Goal: Task Accomplishment & Management: Manage account settings

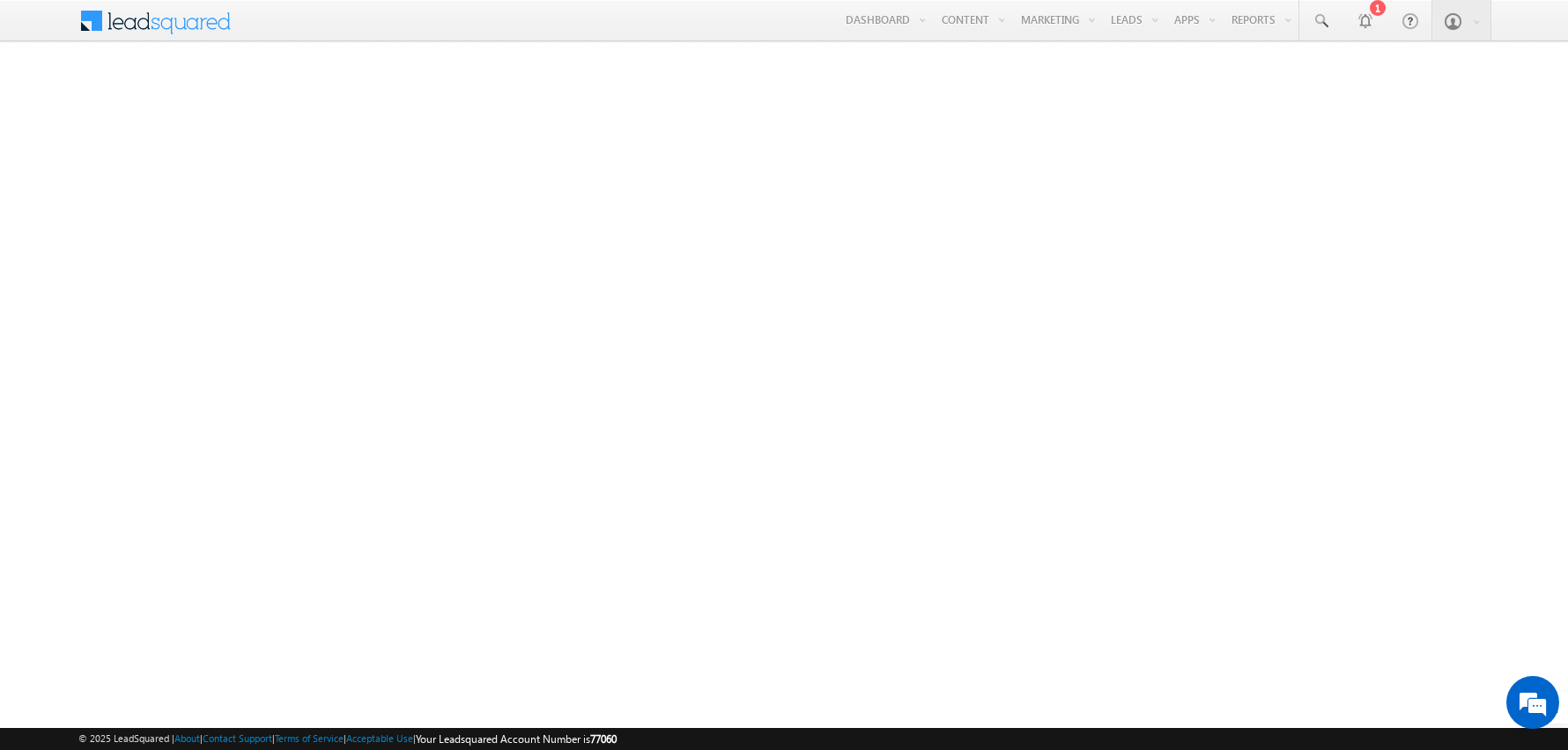
click at [194, 19] on span at bounding box center [166, 19] width 127 height 31
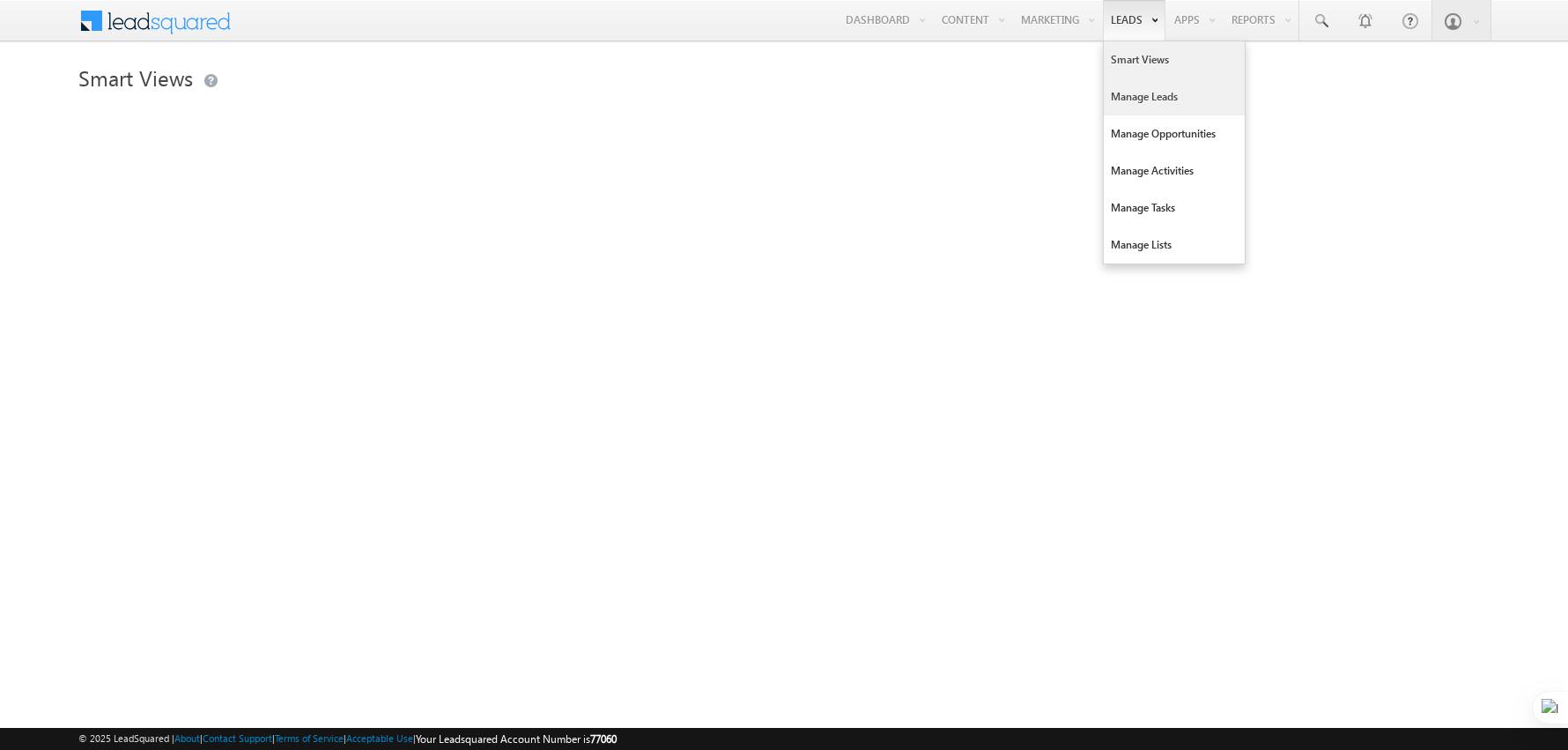
click at [1137, 98] on link "Manage Leads" at bounding box center [1174, 97] width 141 height 37
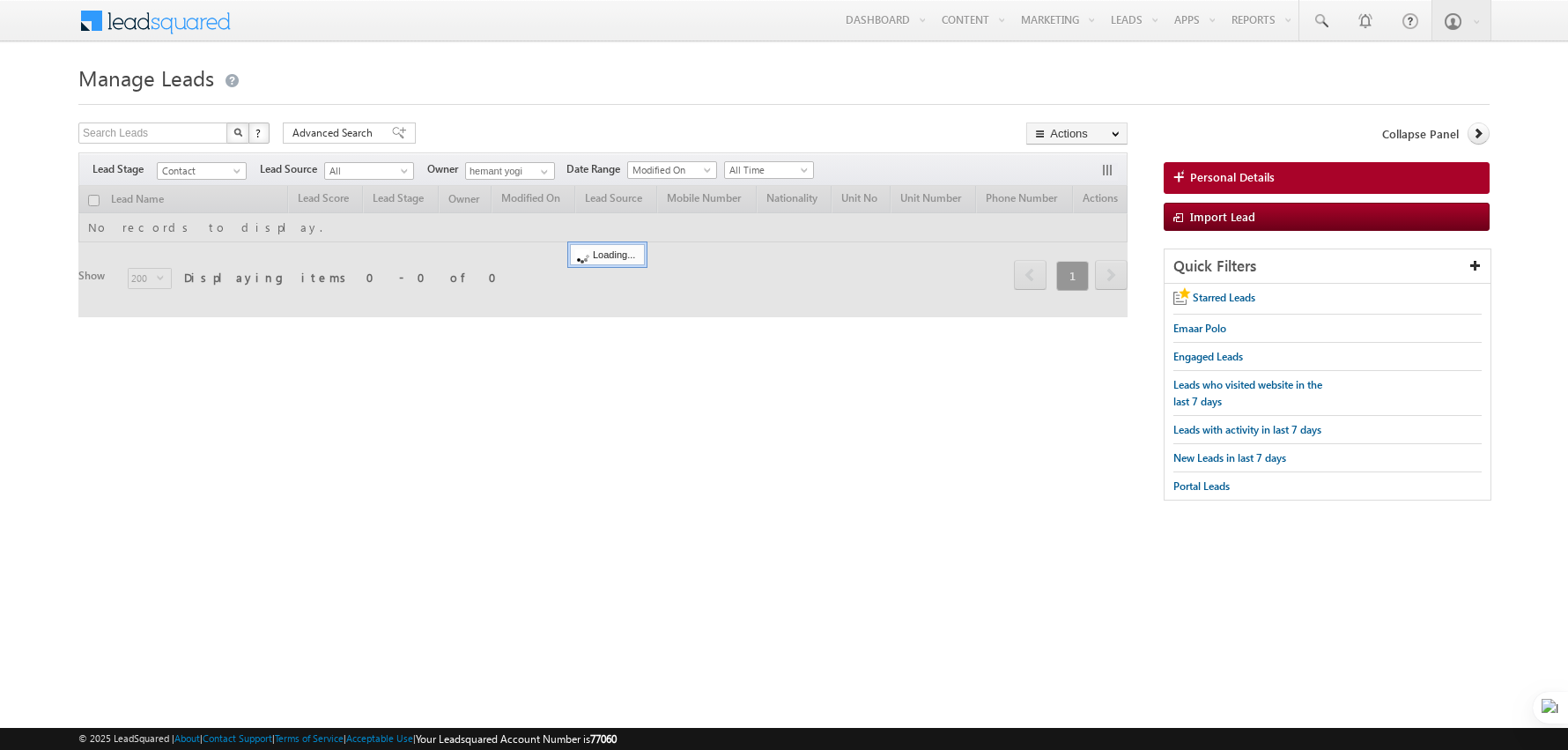
click at [555, 103] on div at bounding box center [784, 98] width 1411 height 12
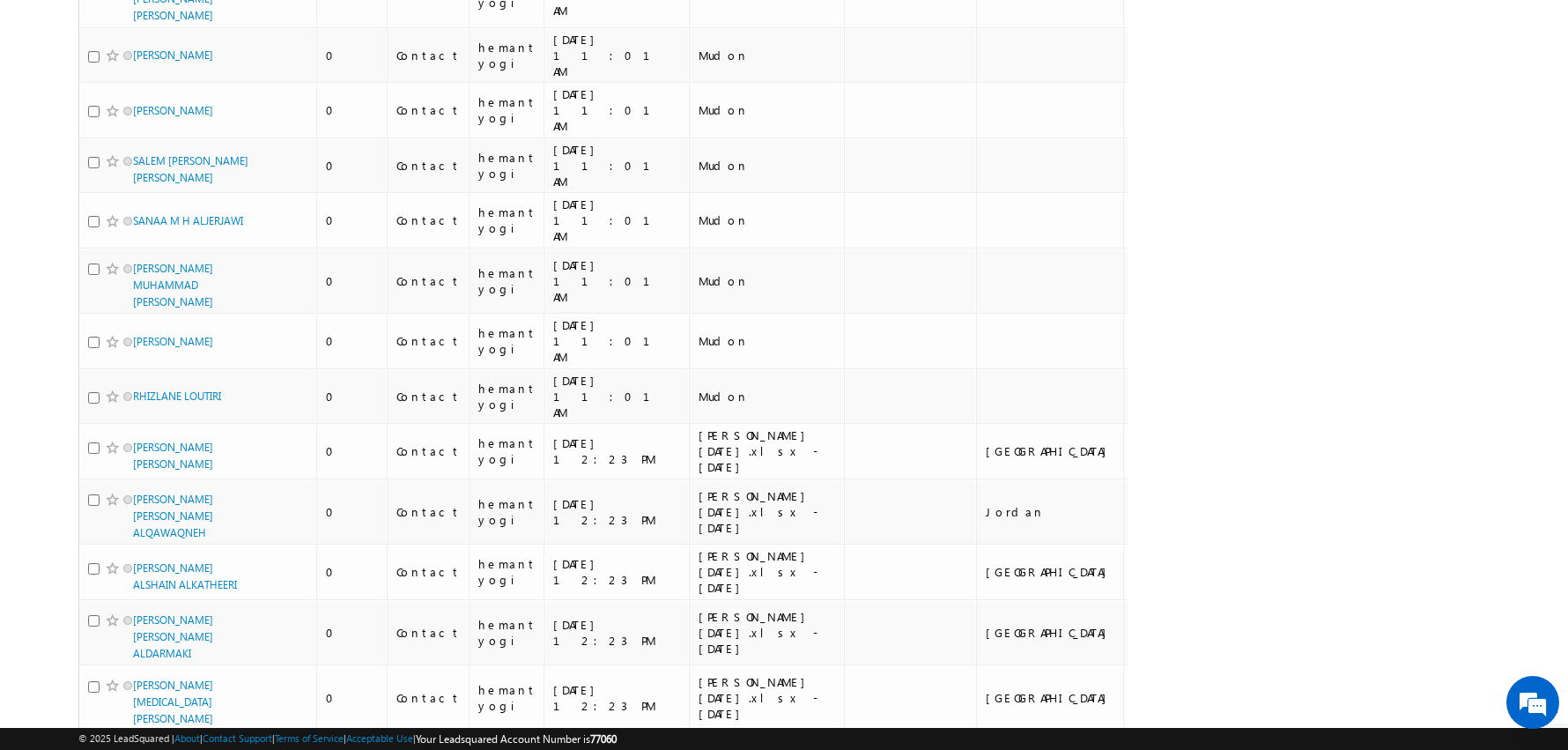
scroll to position [9127, 0]
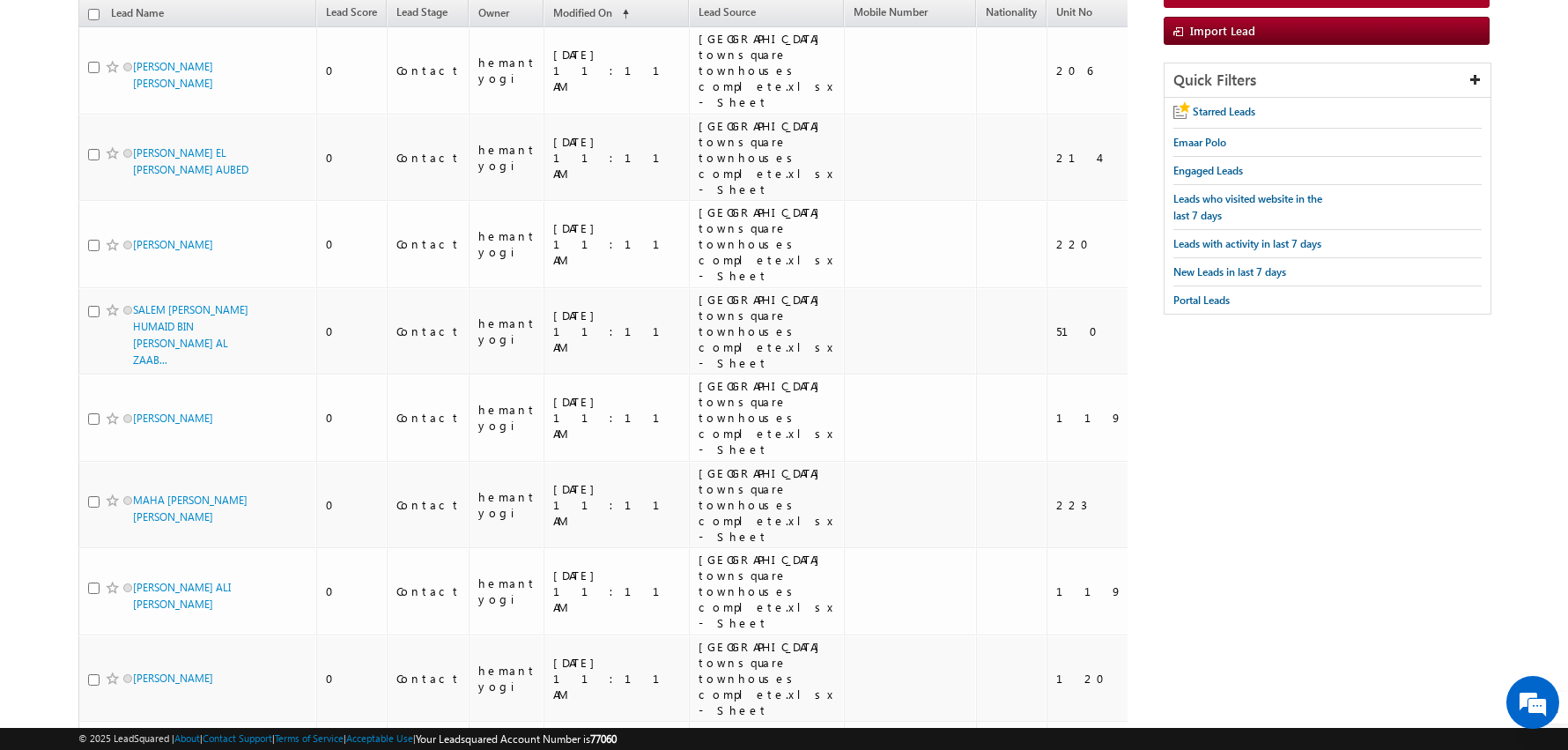
scroll to position [0, 0]
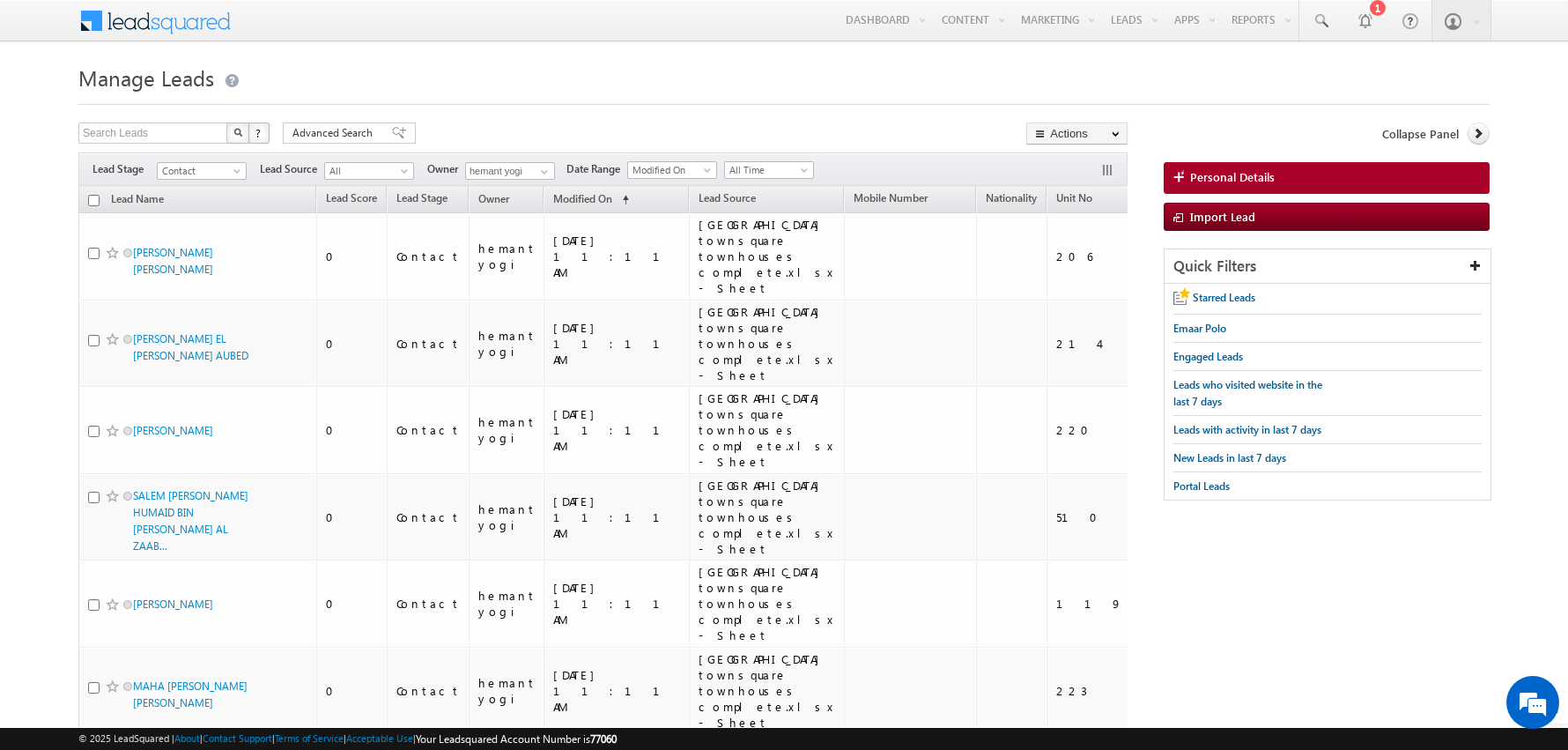
click at [93, 199] on input "checkbox" at bounding box center [94, 201] width 12 height 12
checkbox input "true"
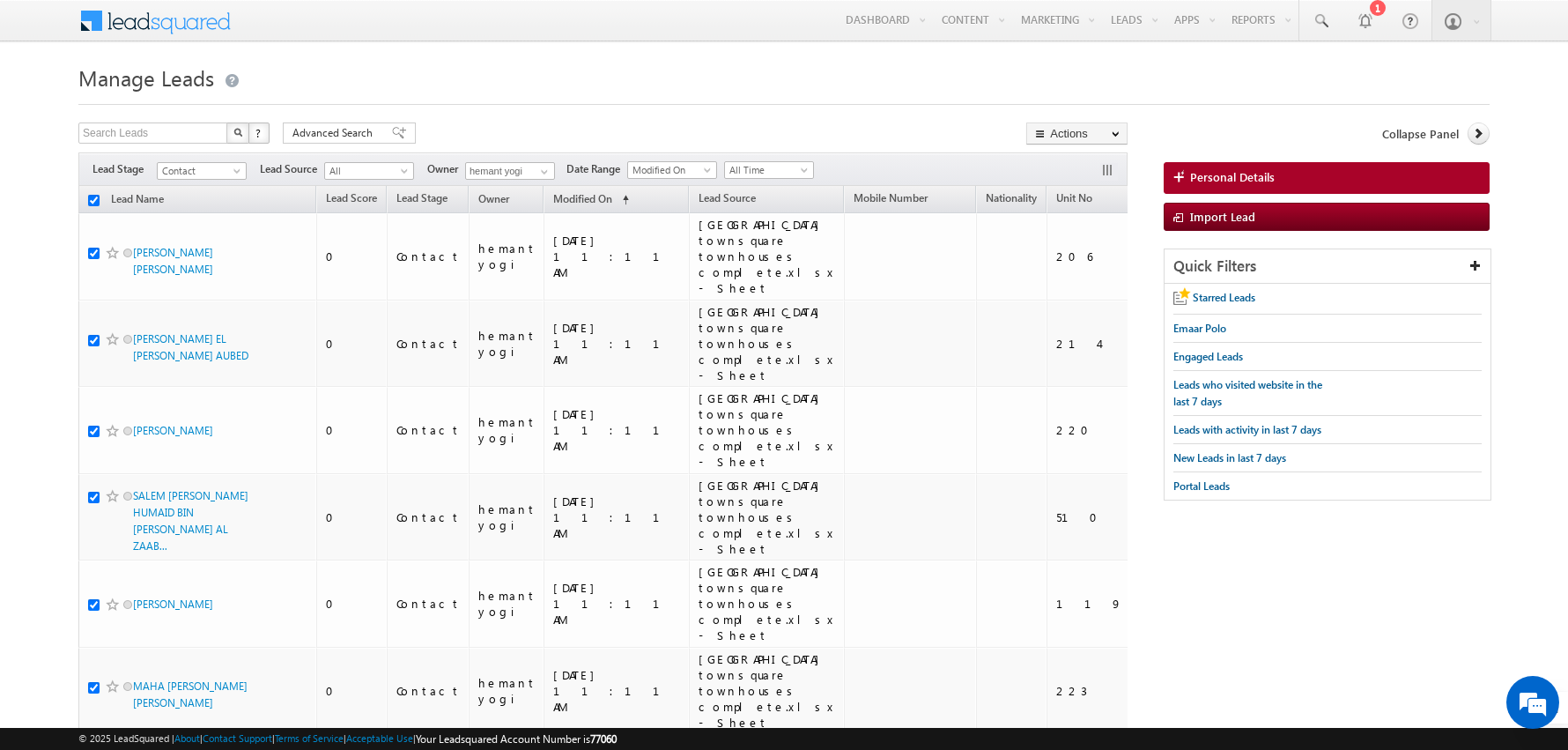
checkbox input "true"
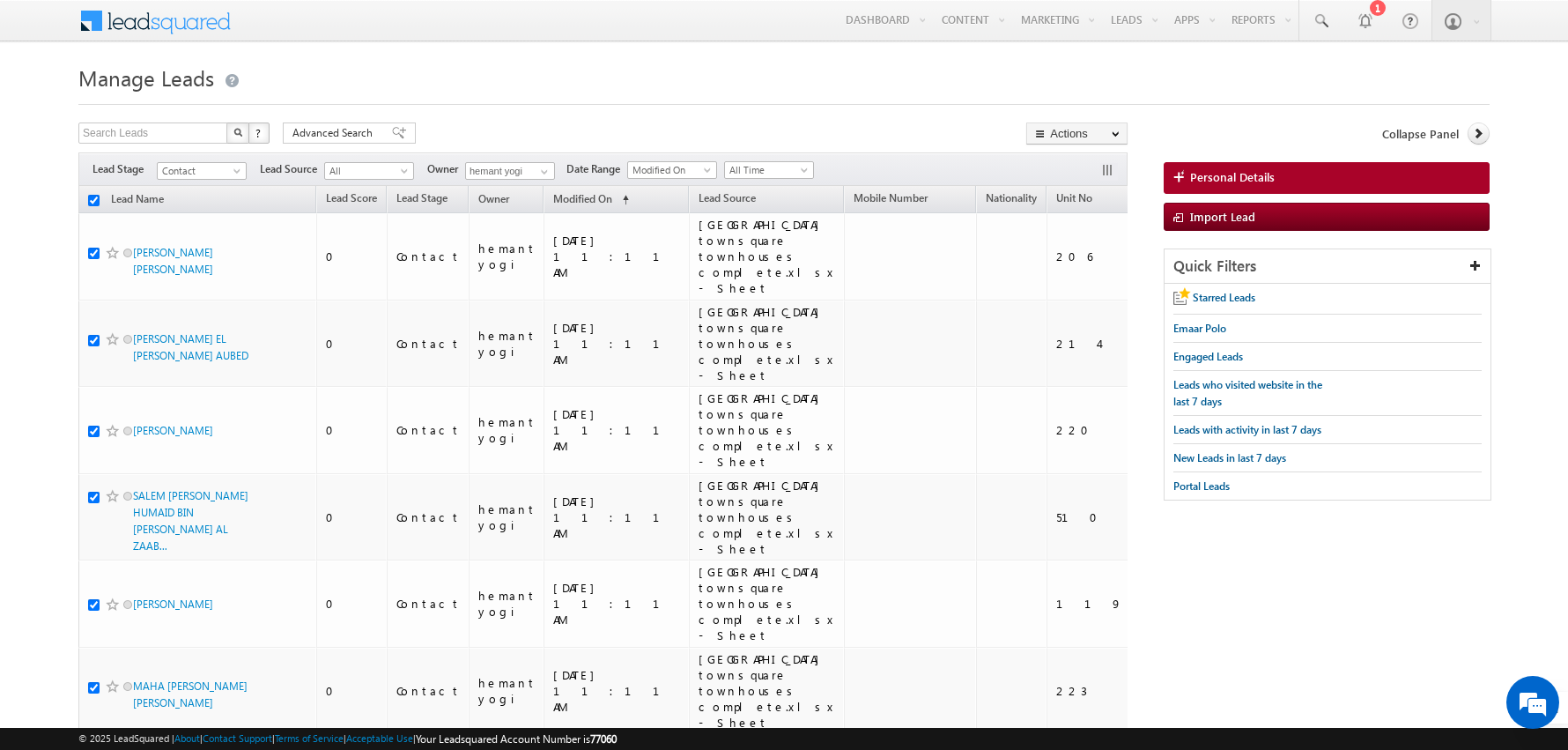
checkbox input "true"
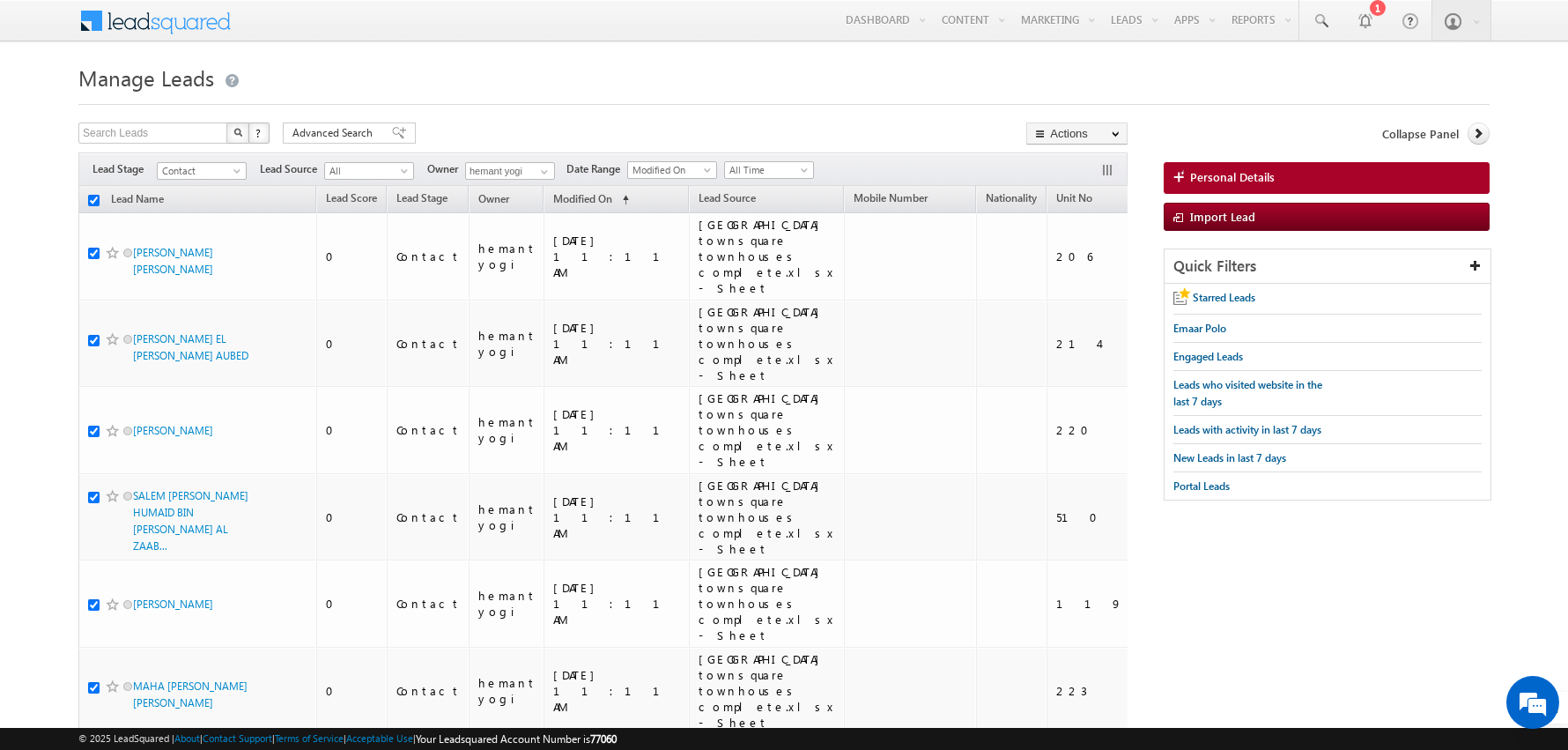
checkbox input "true"
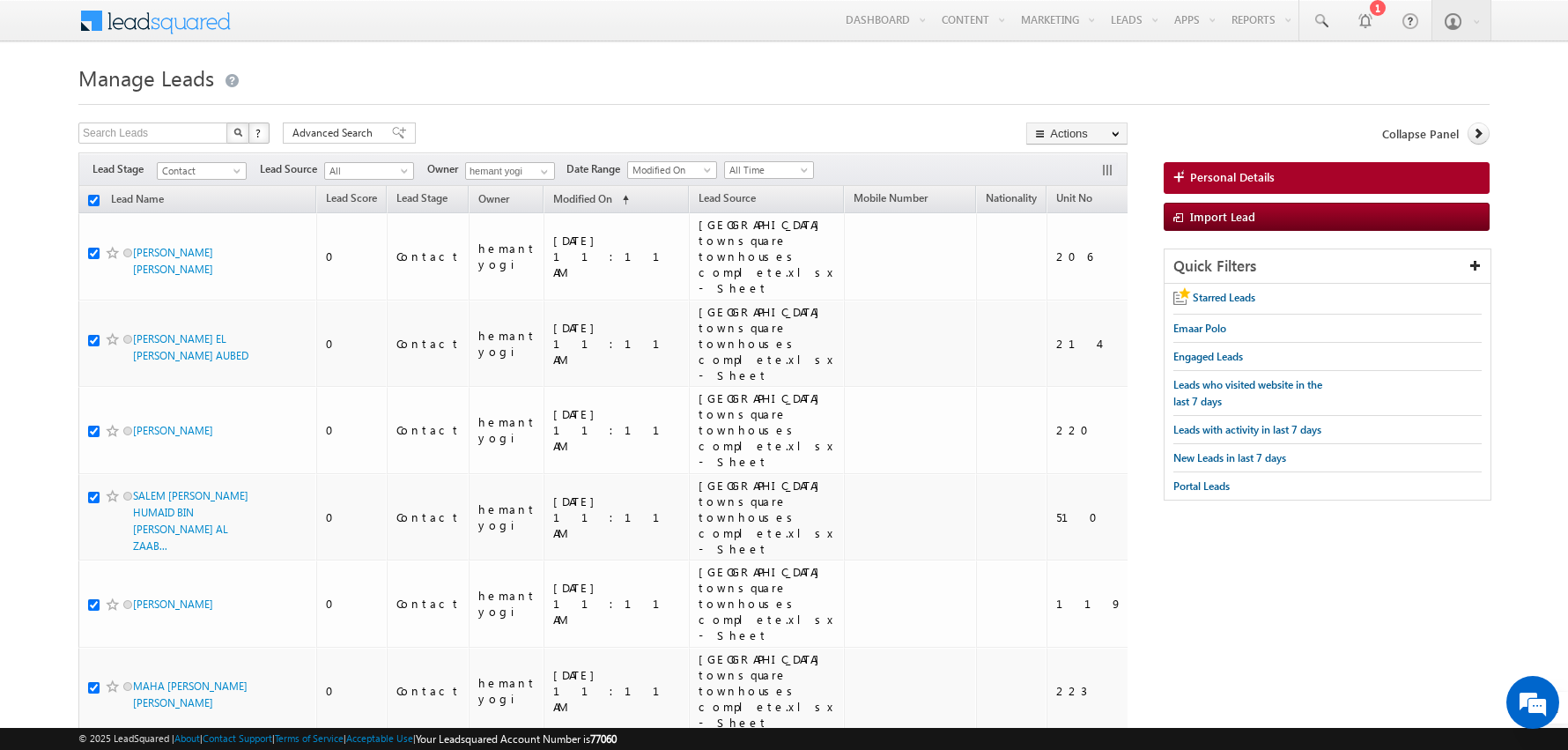
checkbox input "true"
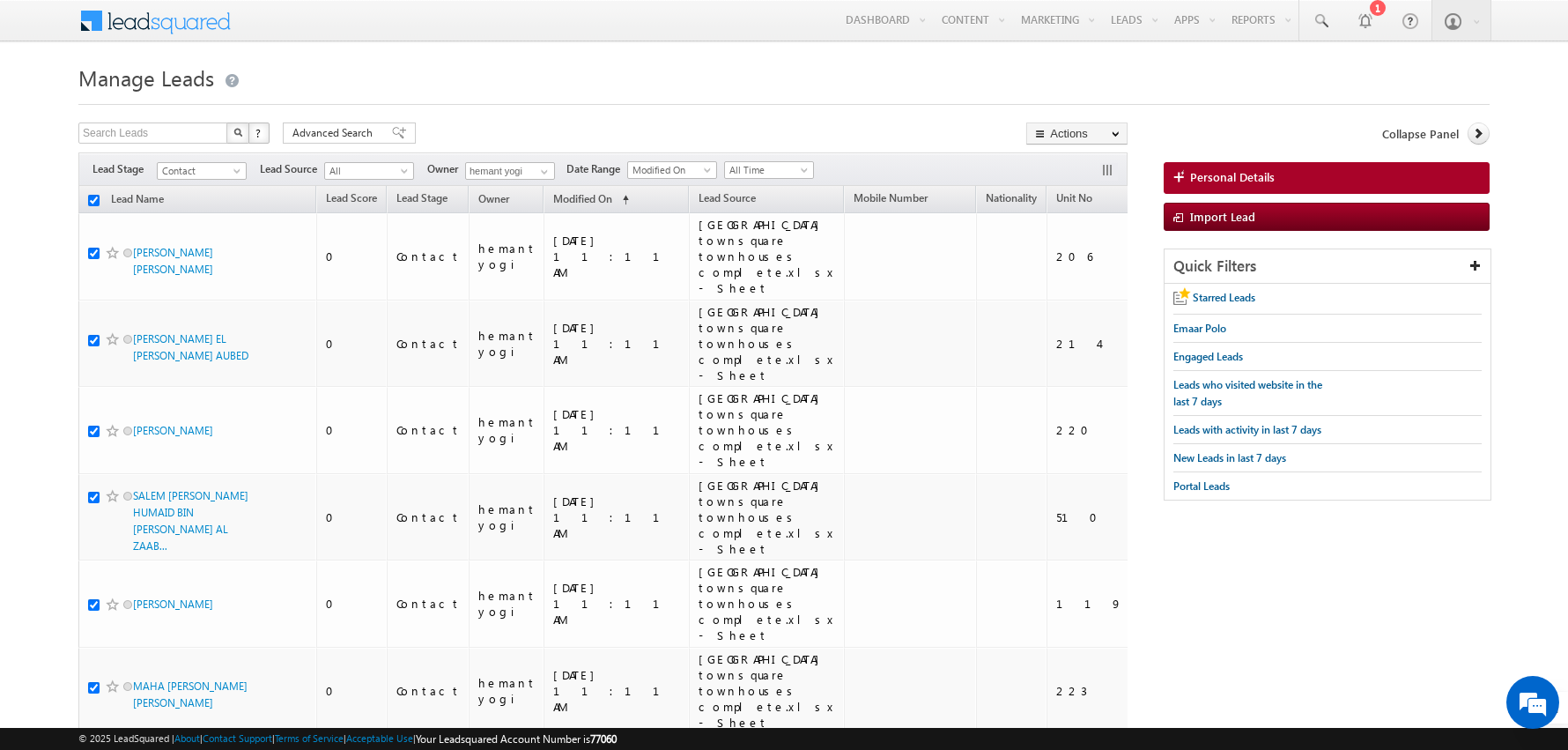
checkbox input "true"
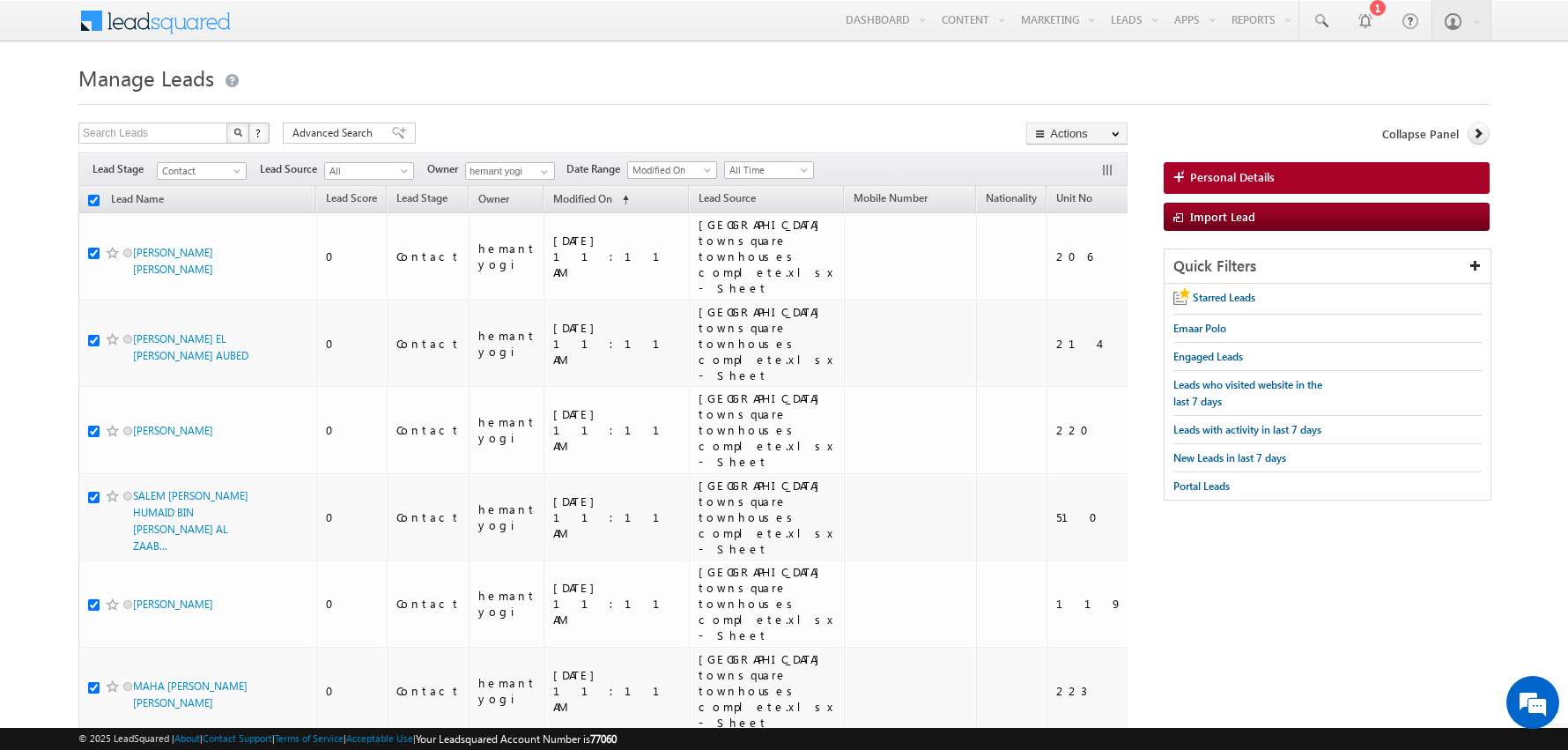
checkbox input "true"
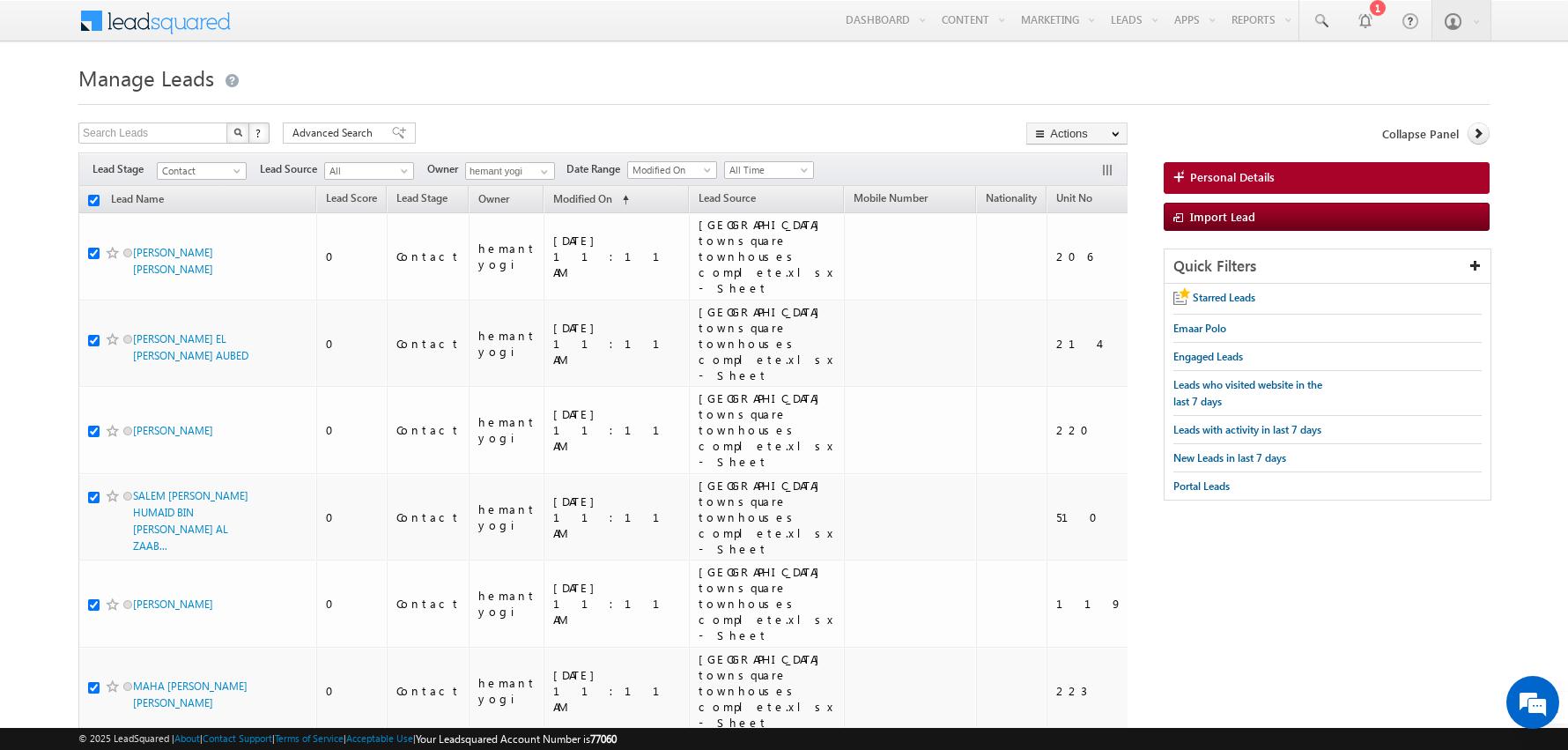
checkbox input "true"
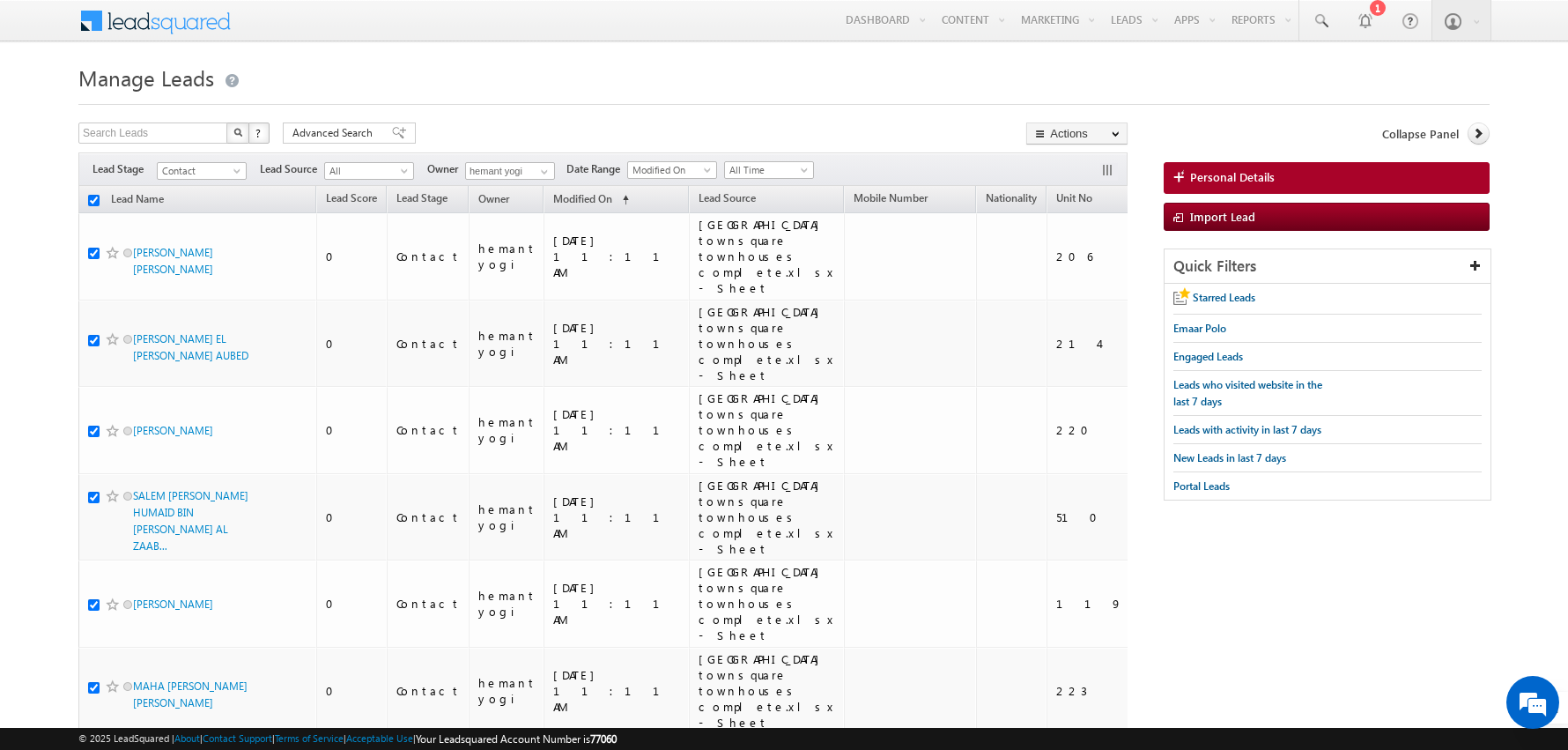
checkbox input "true"
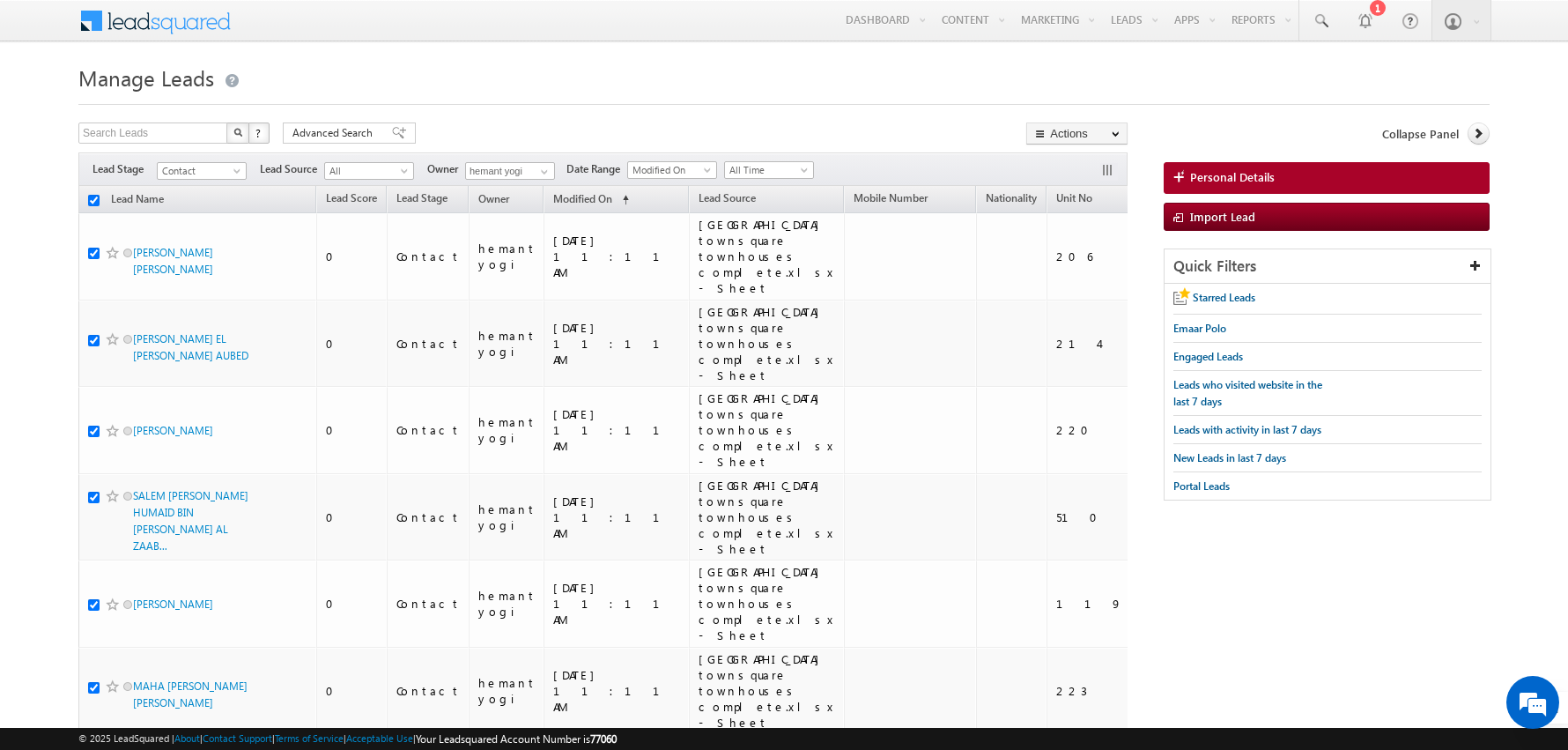
checkbox input "true"
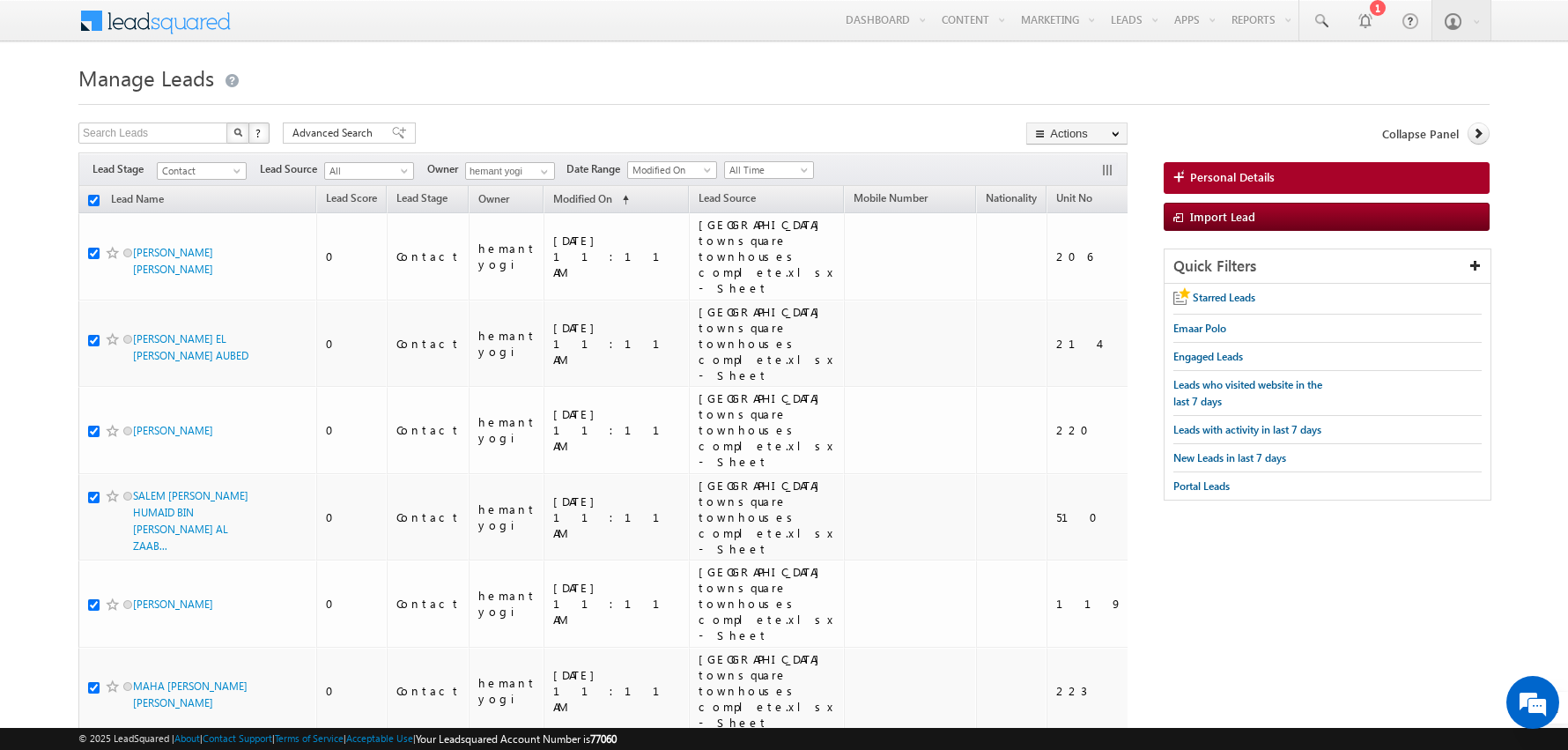
checkbox input "true"
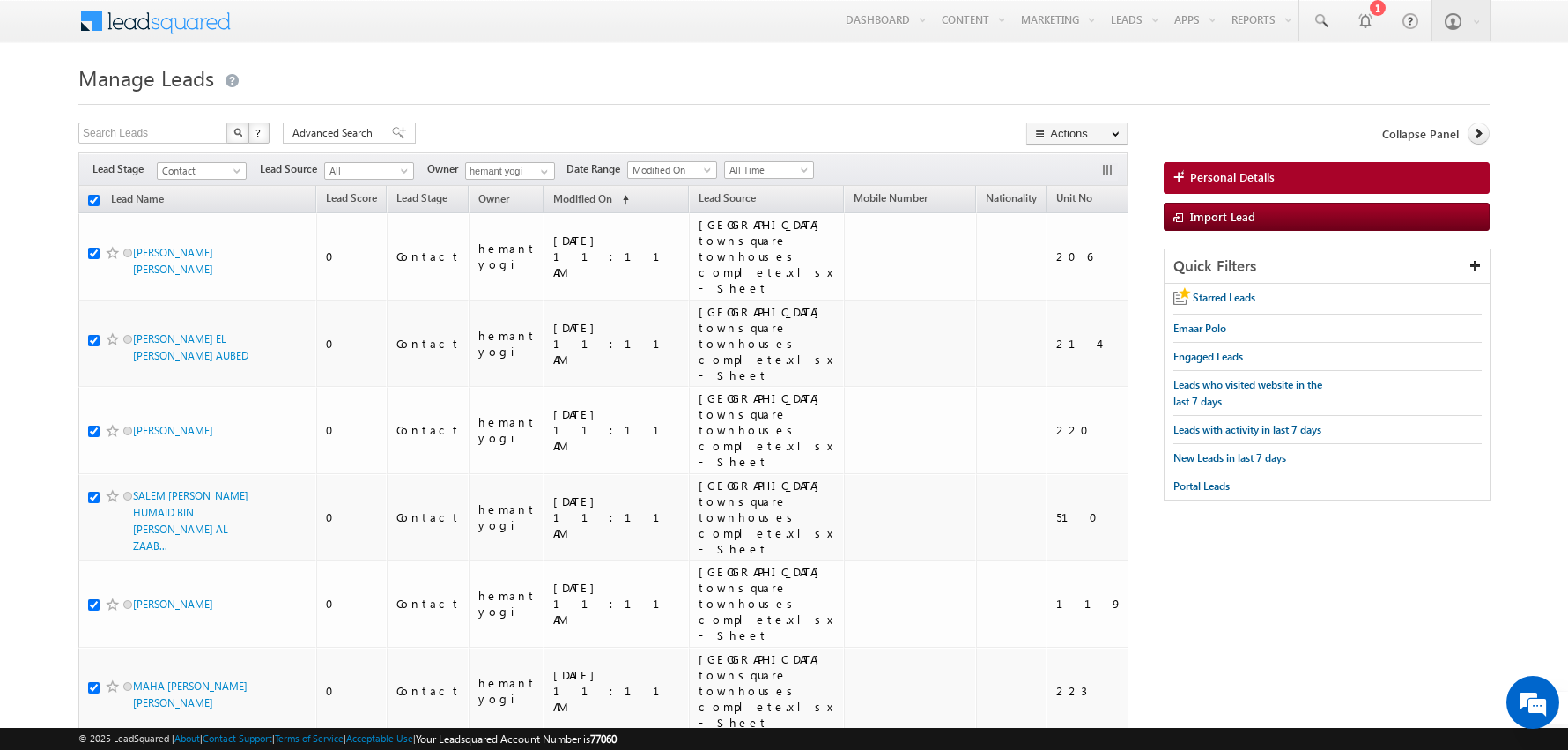
checkbox input "true"
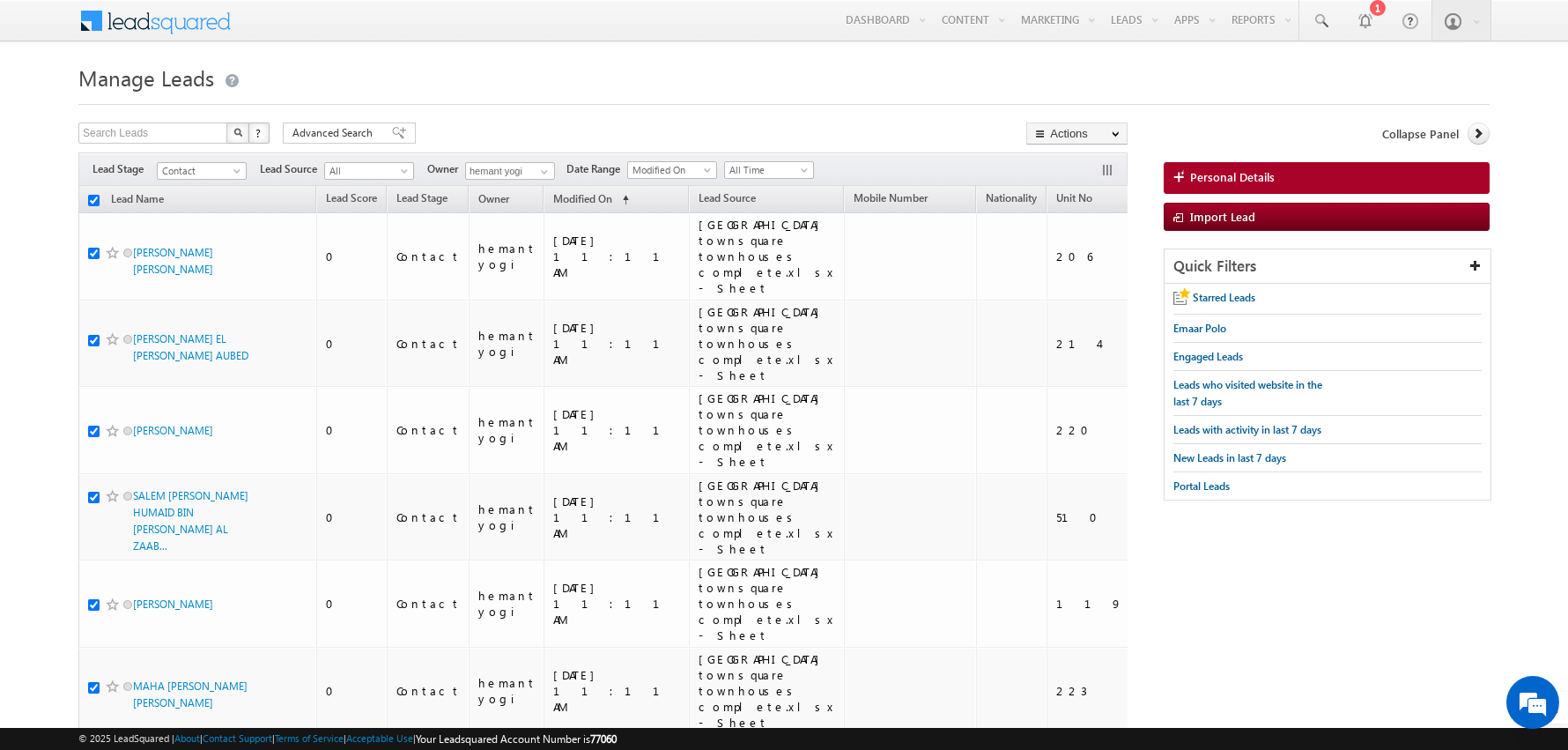
checkbox input "true"
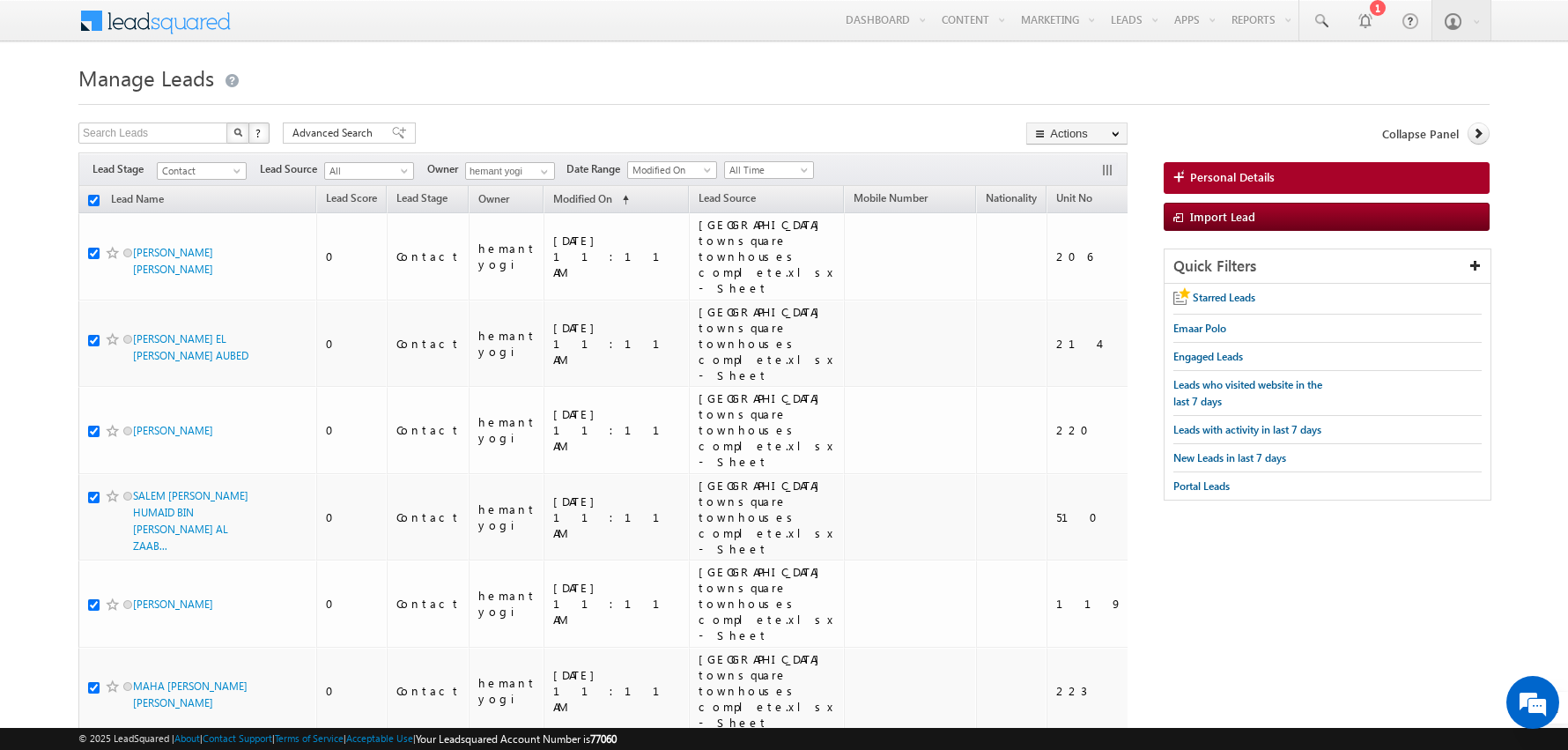
checkbox input "true"
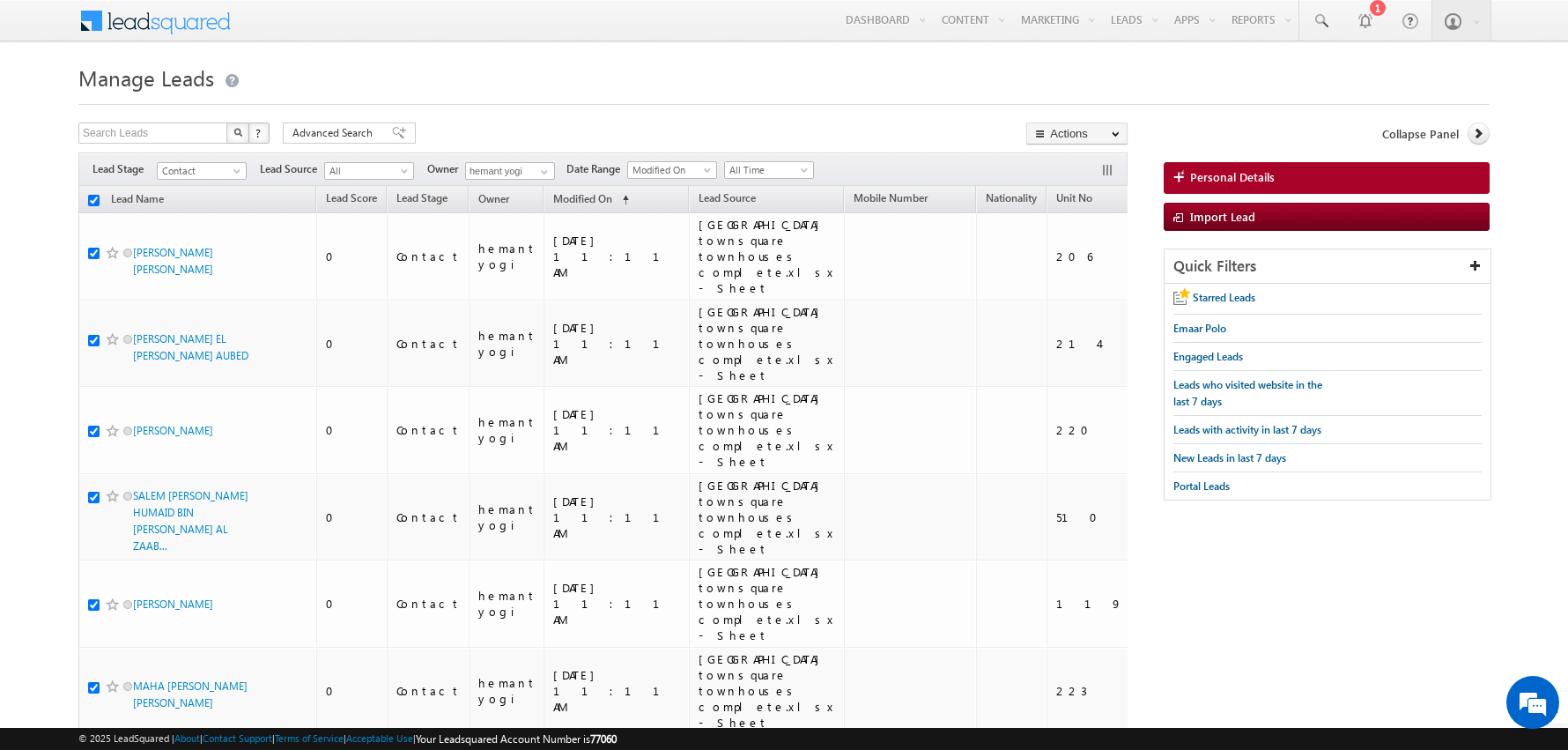
checkbox input "true"
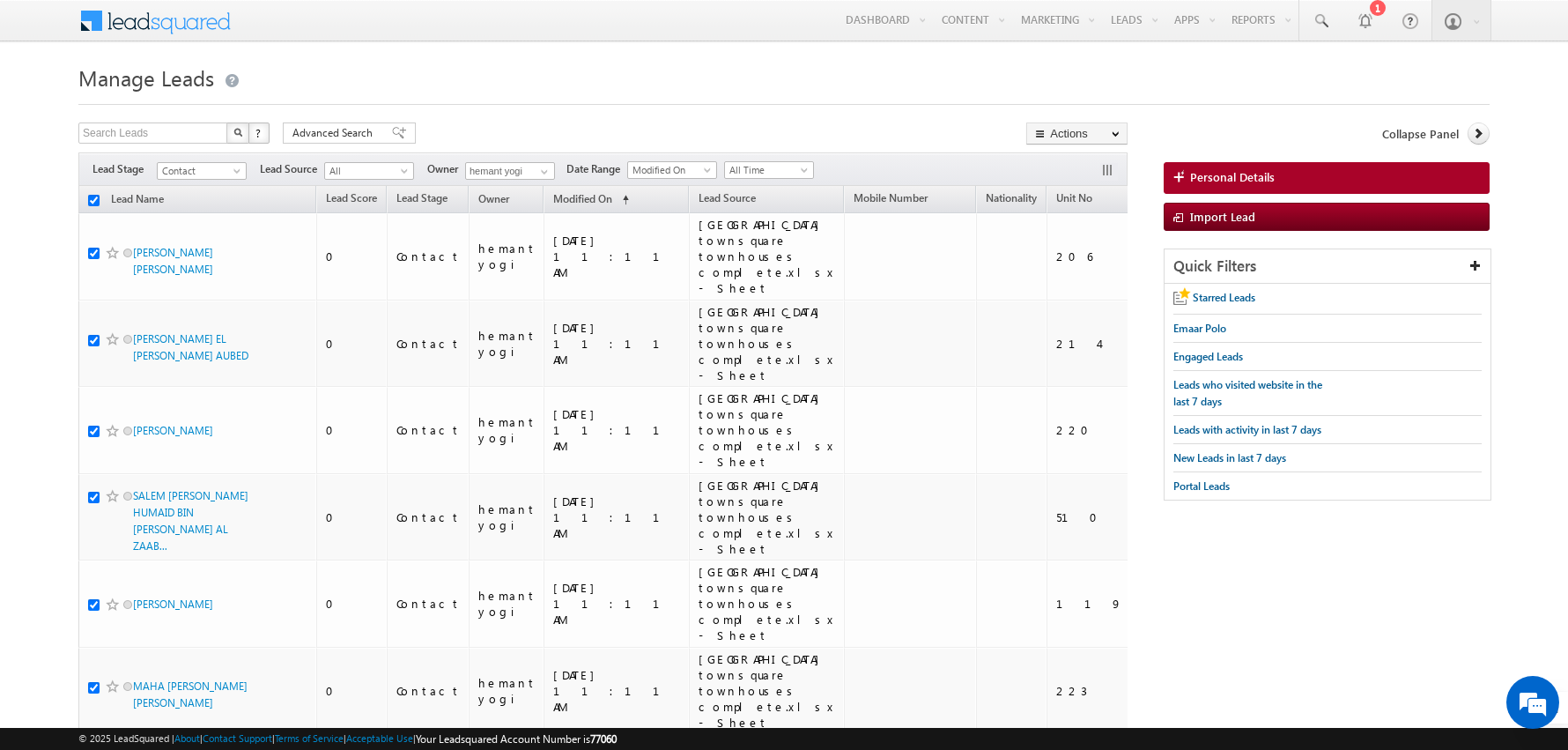
checkbox input "true"
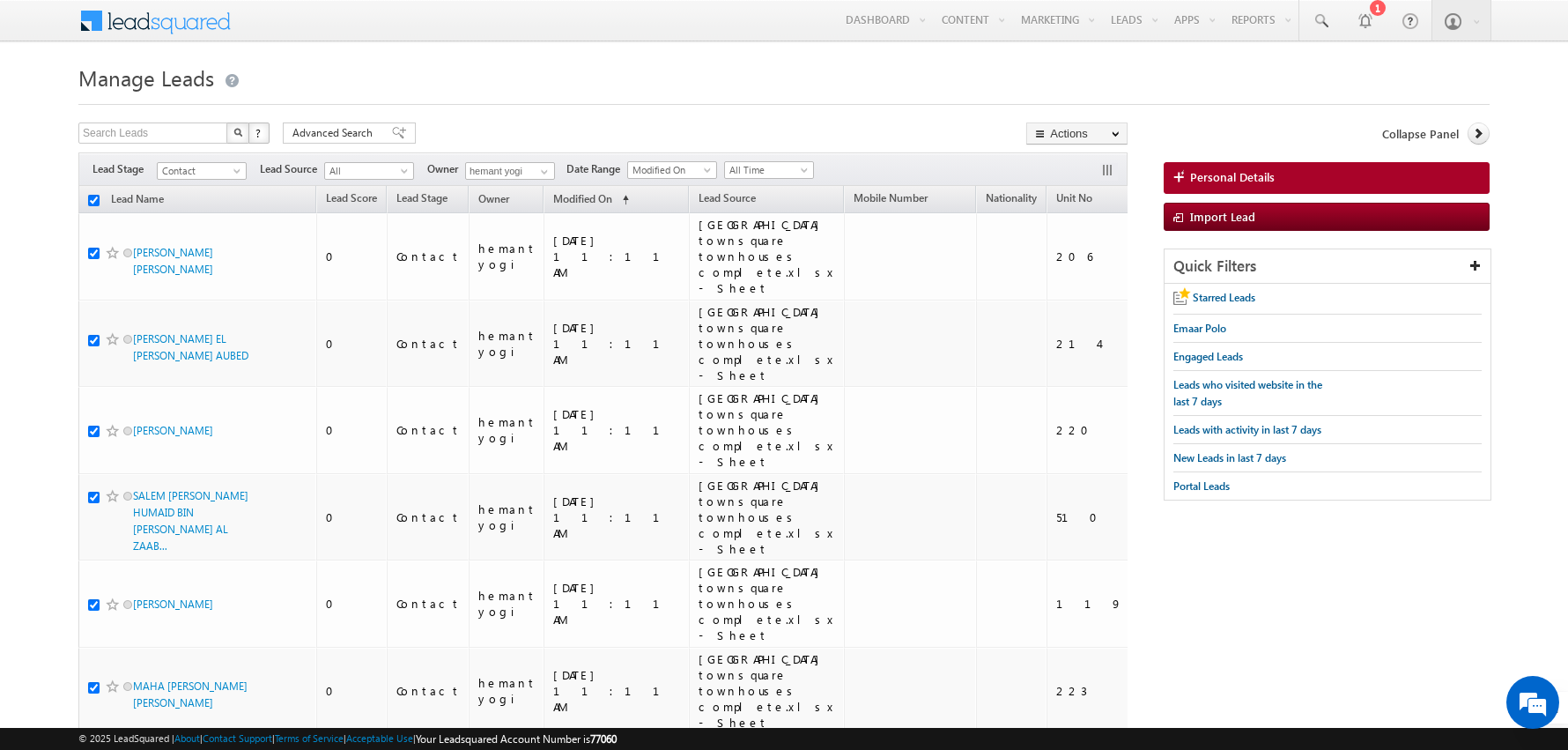
checkbox input "true"
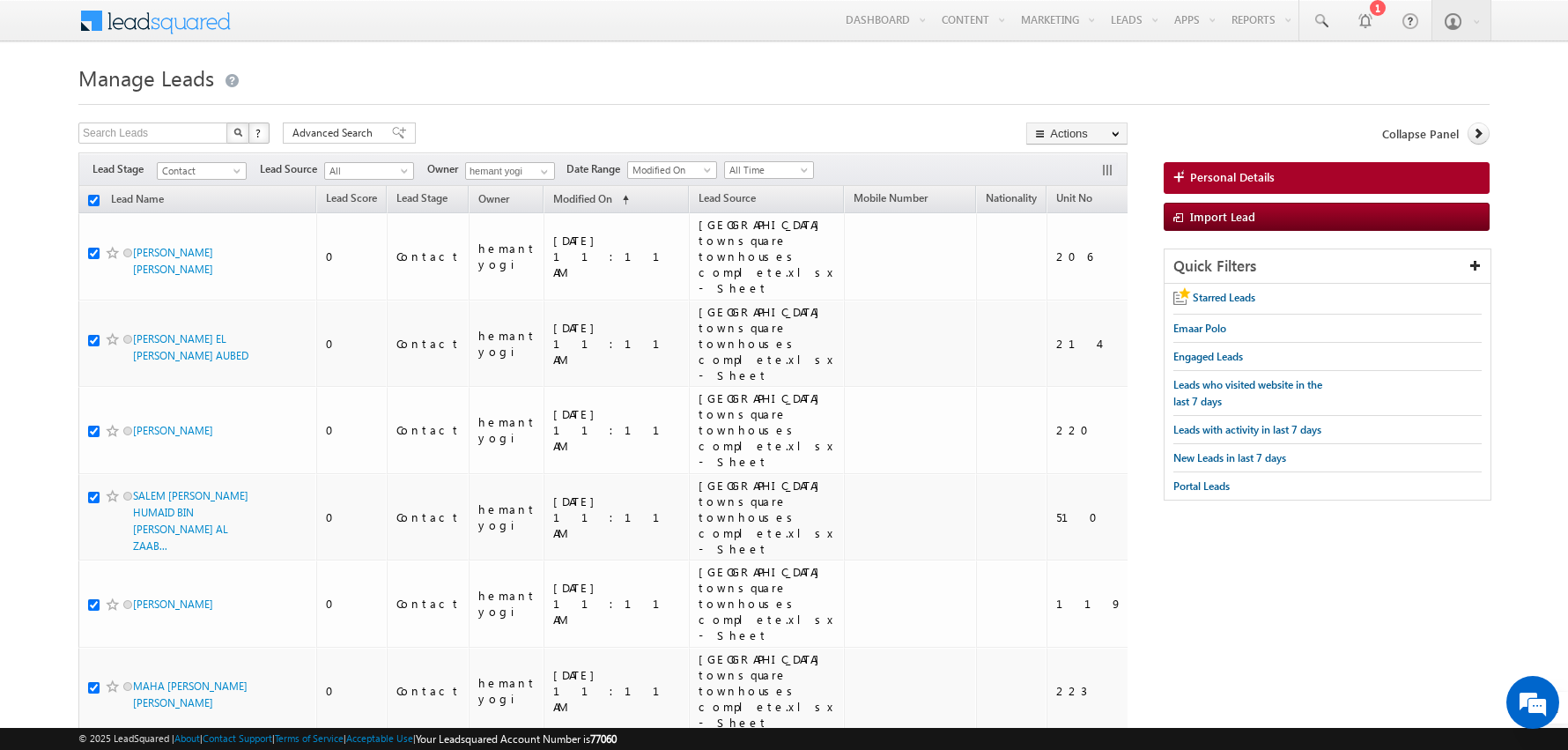
checkbox input "true"
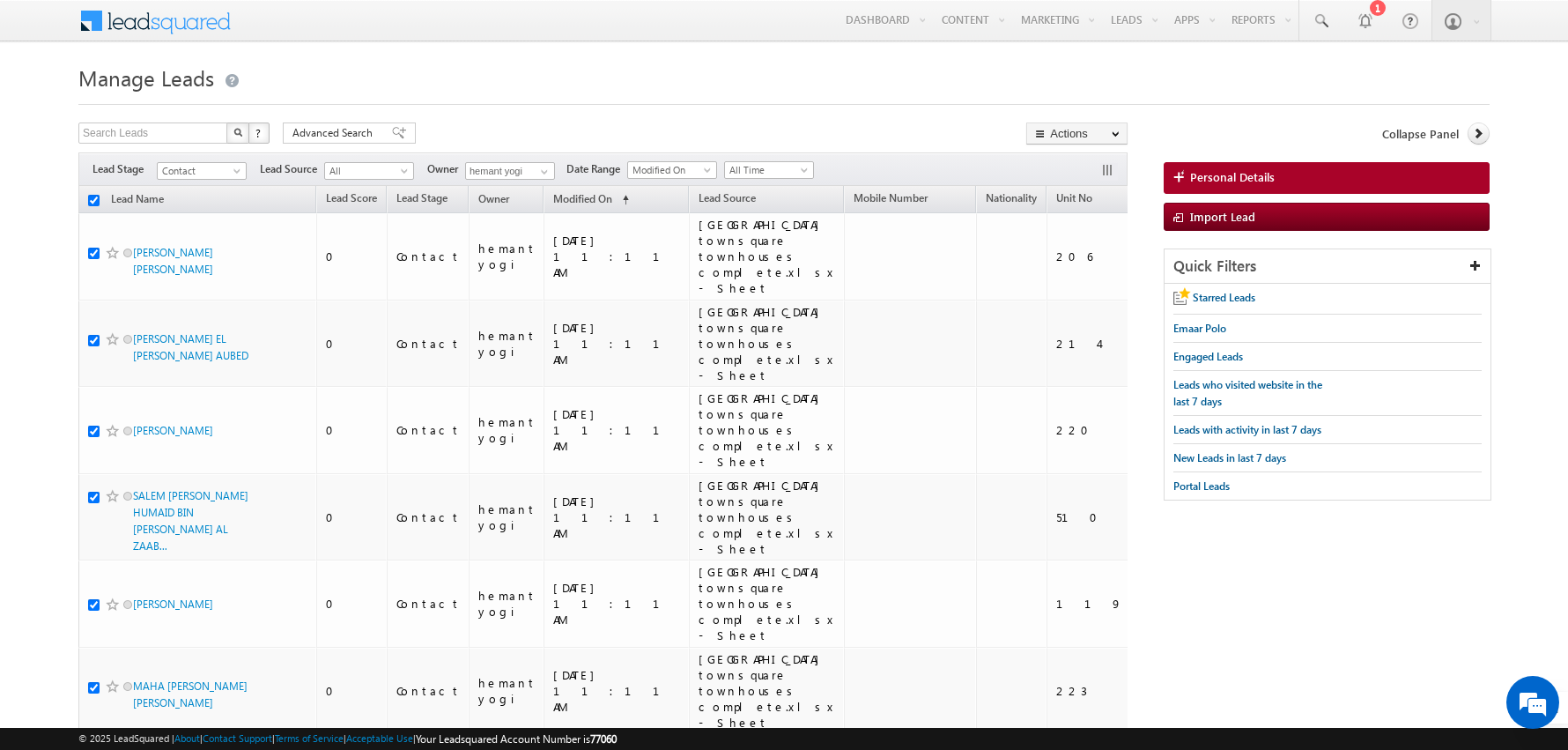
checkbox input "true"
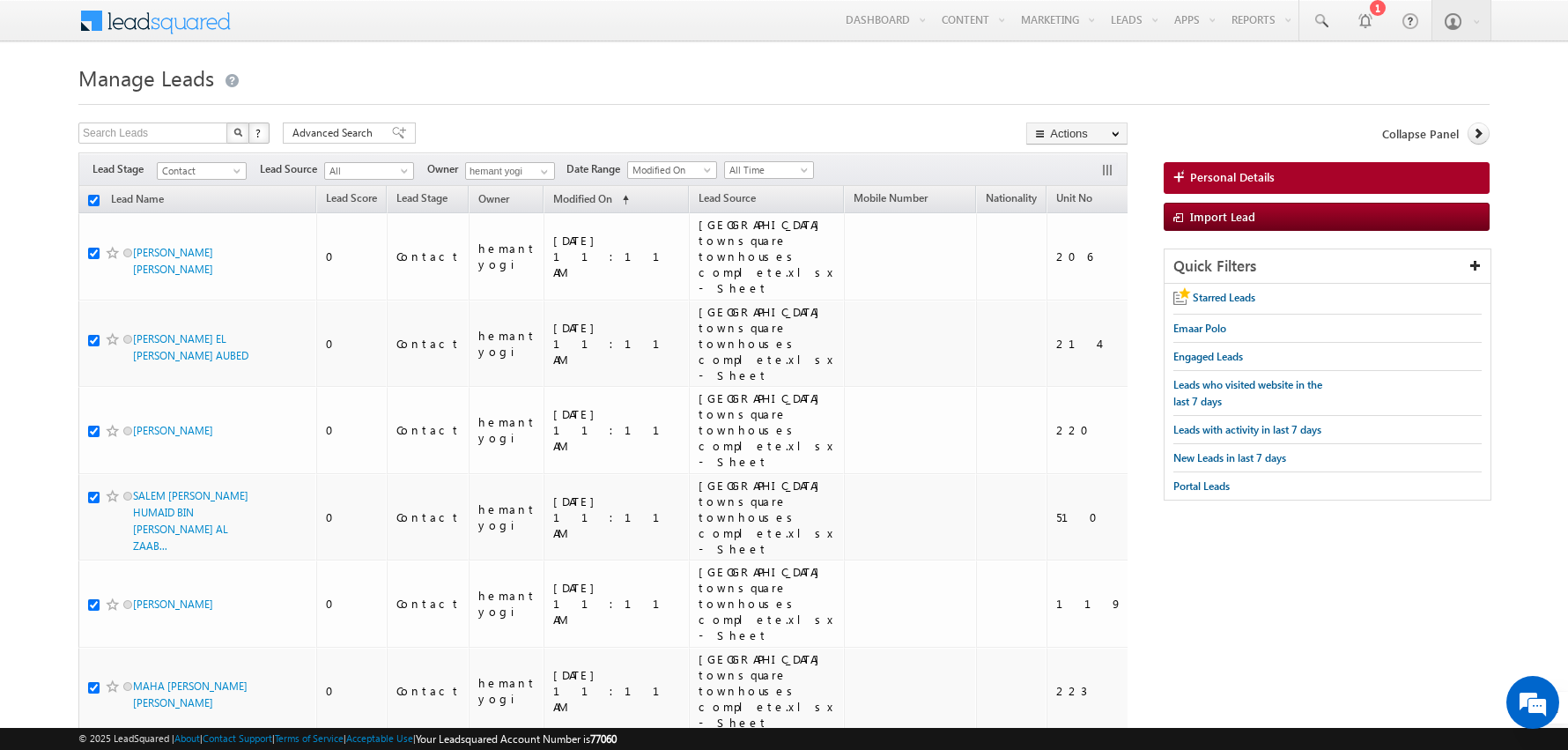
checkbox input "true"
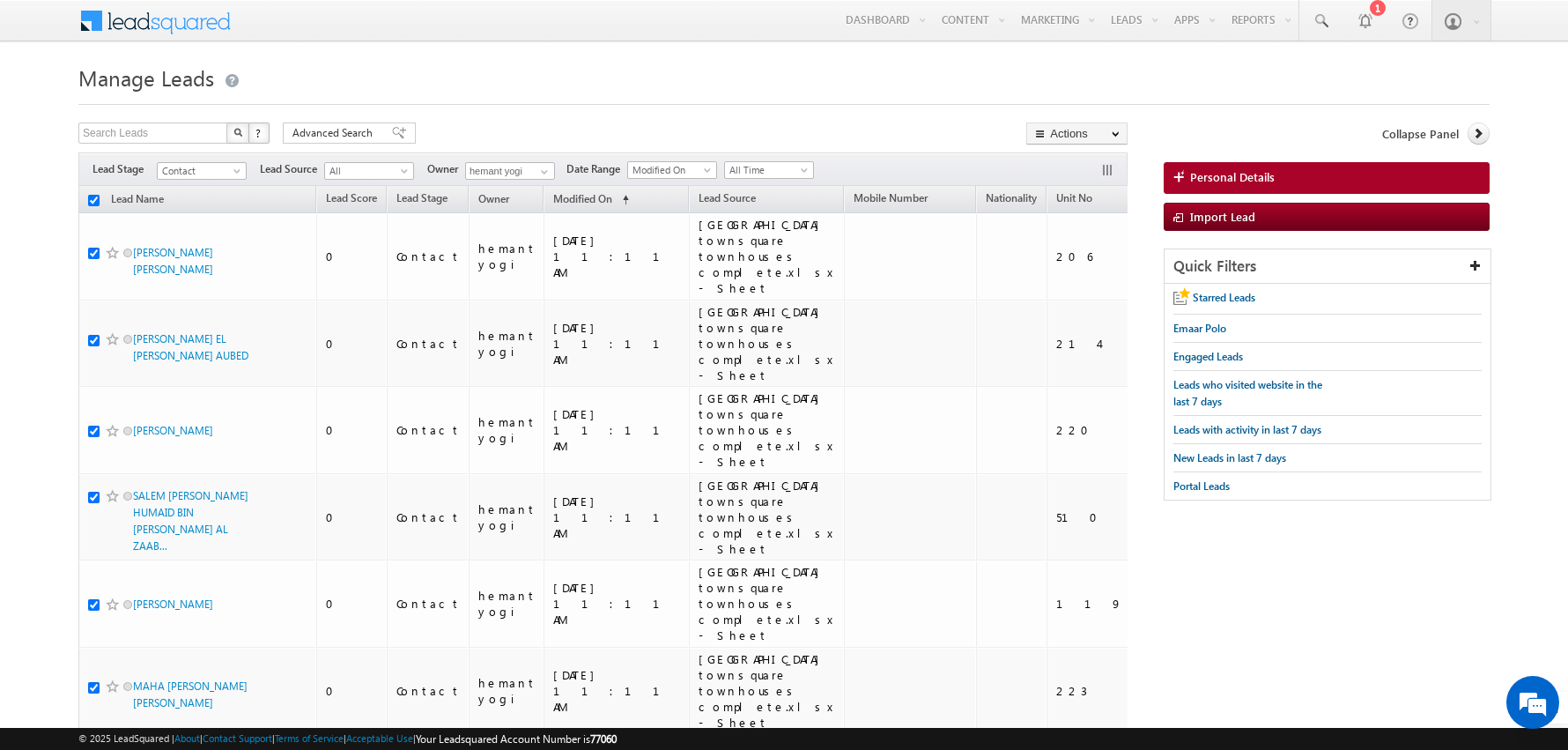
checkbox input "true"
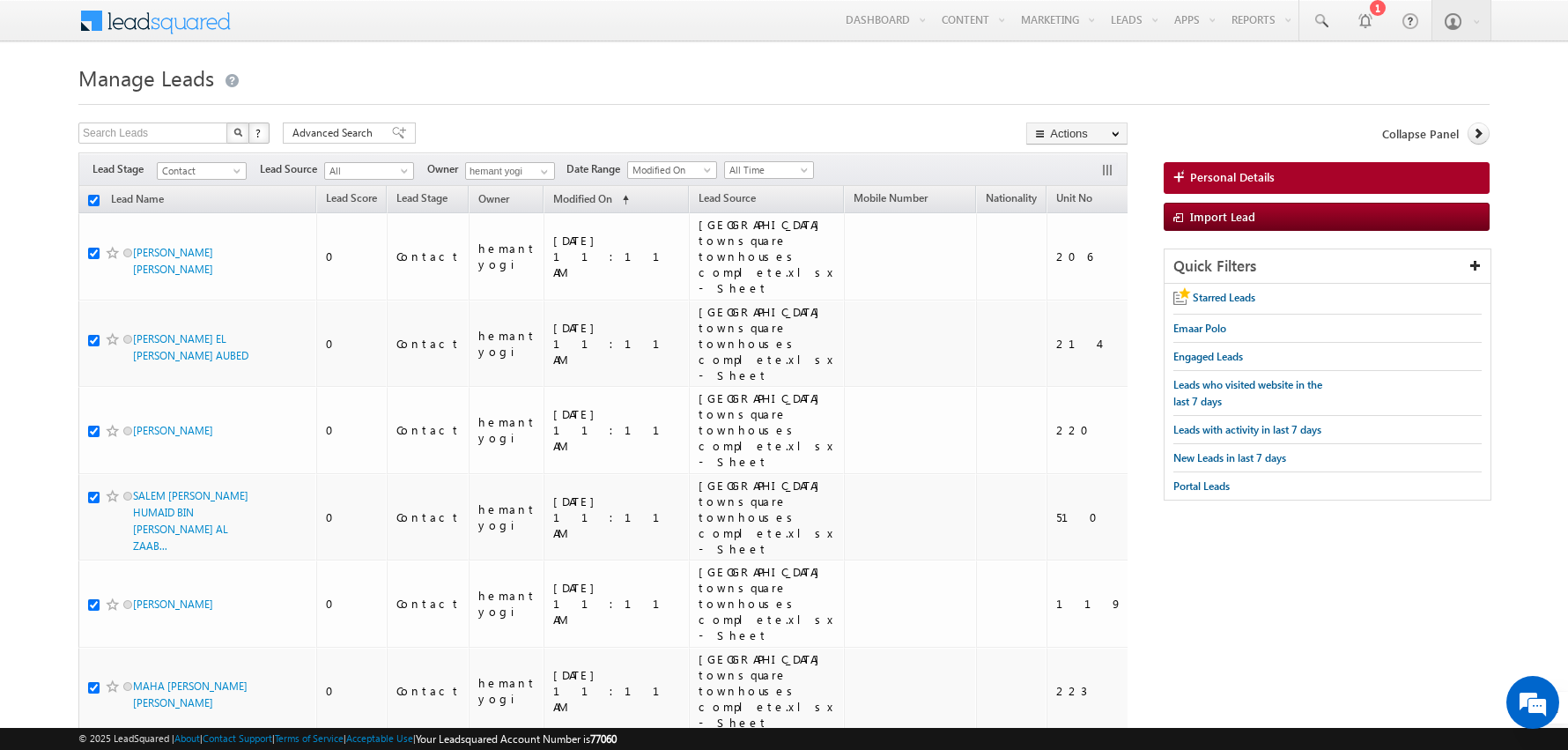
checkbox input "true"
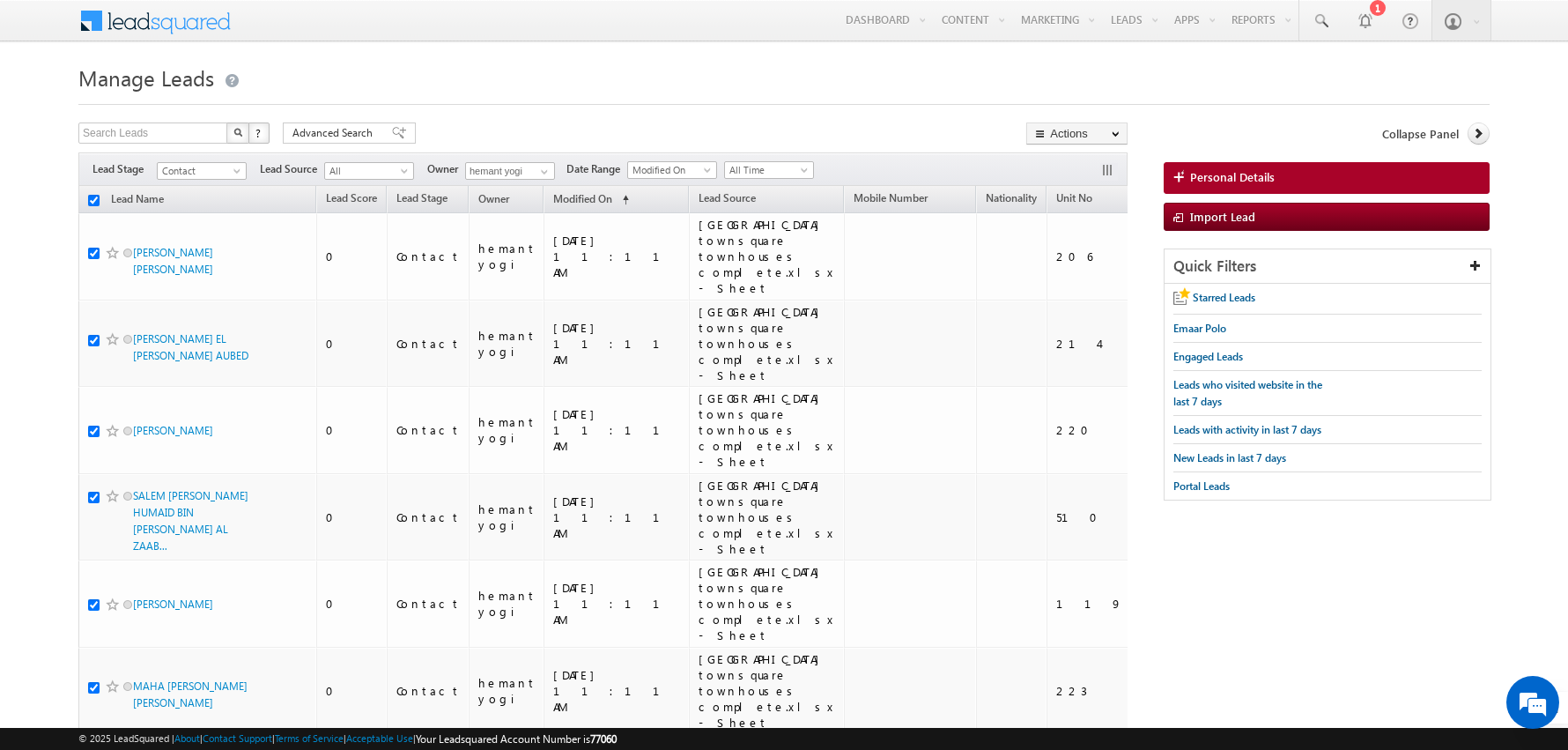
checkbox input "true"
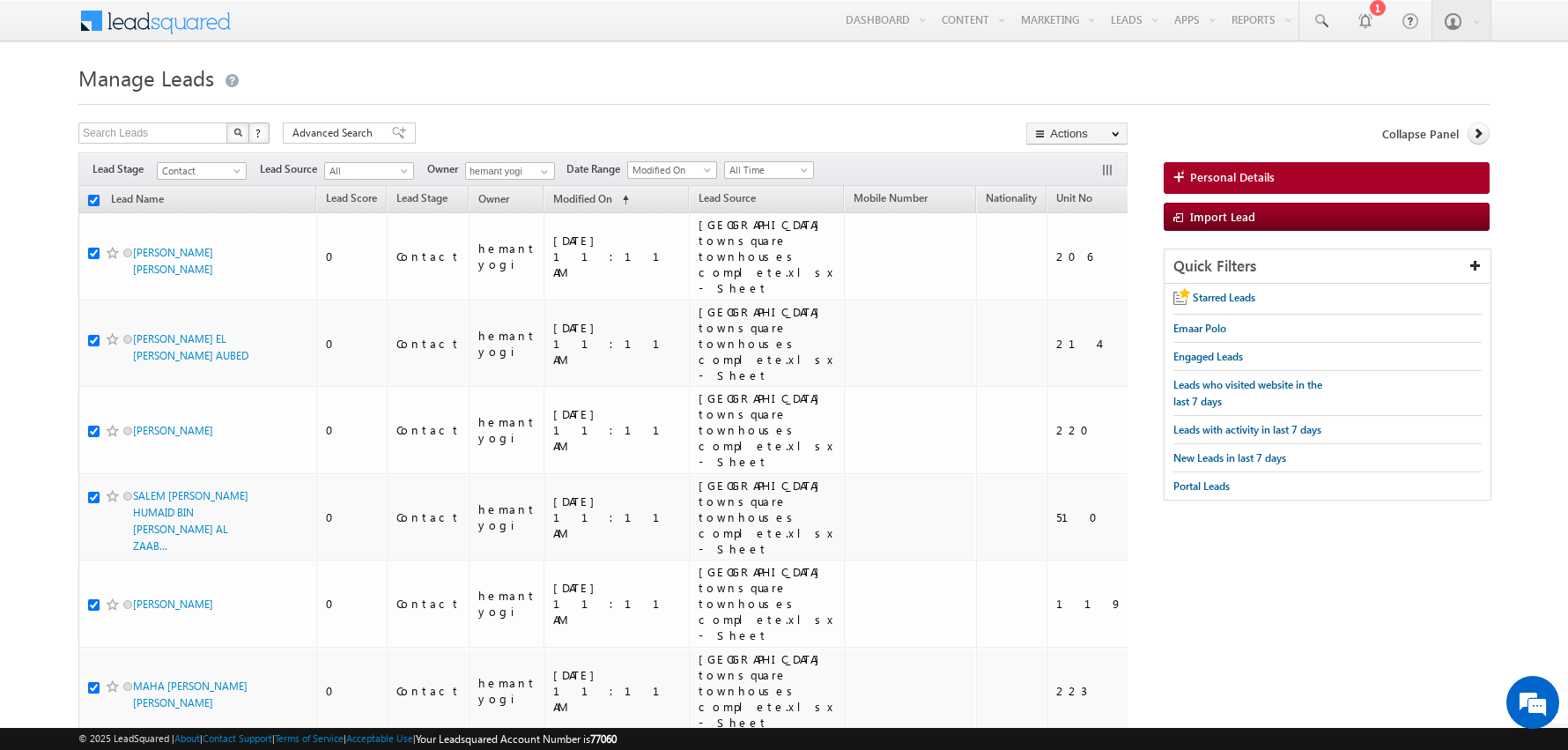
checkbox input "true"
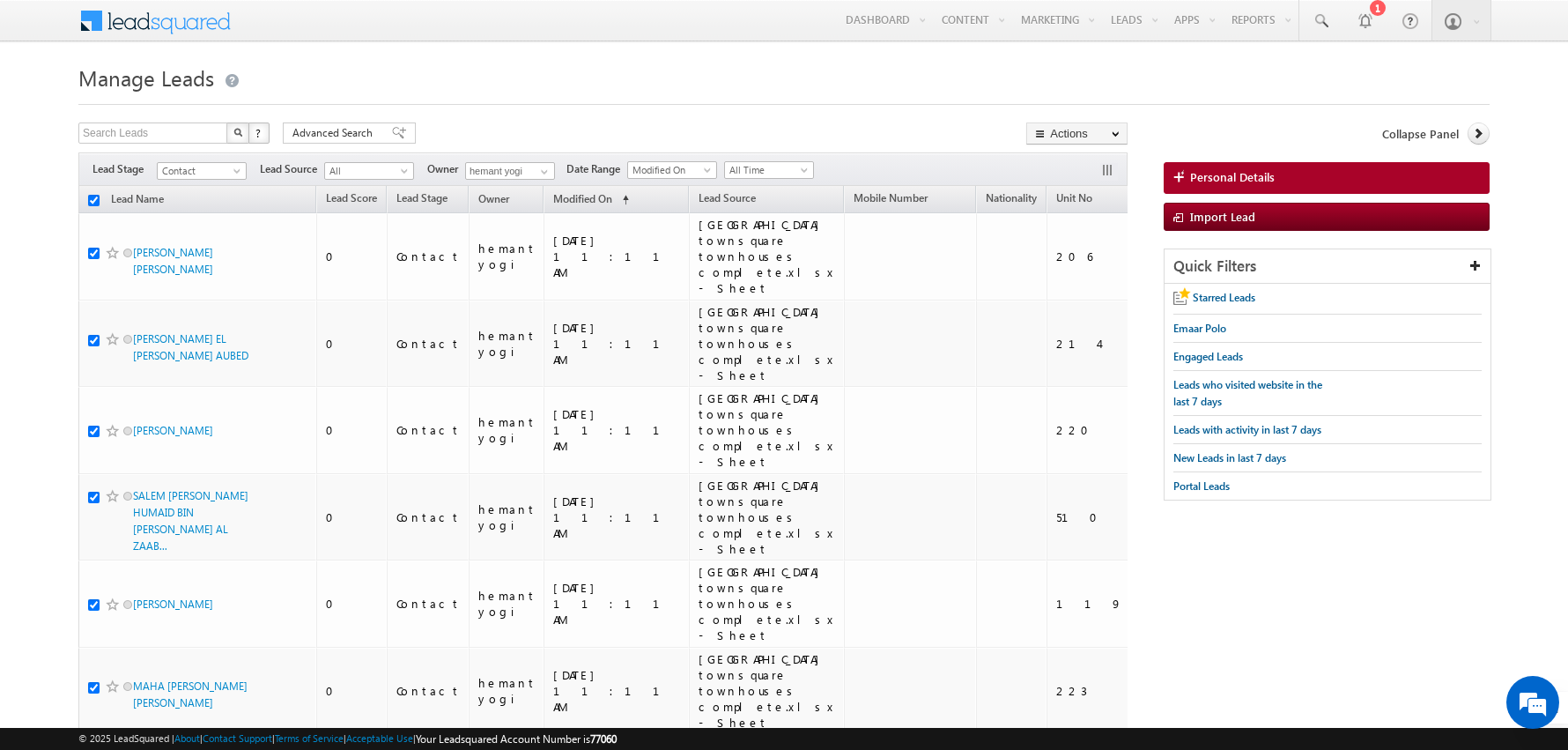
checkbox input "true"
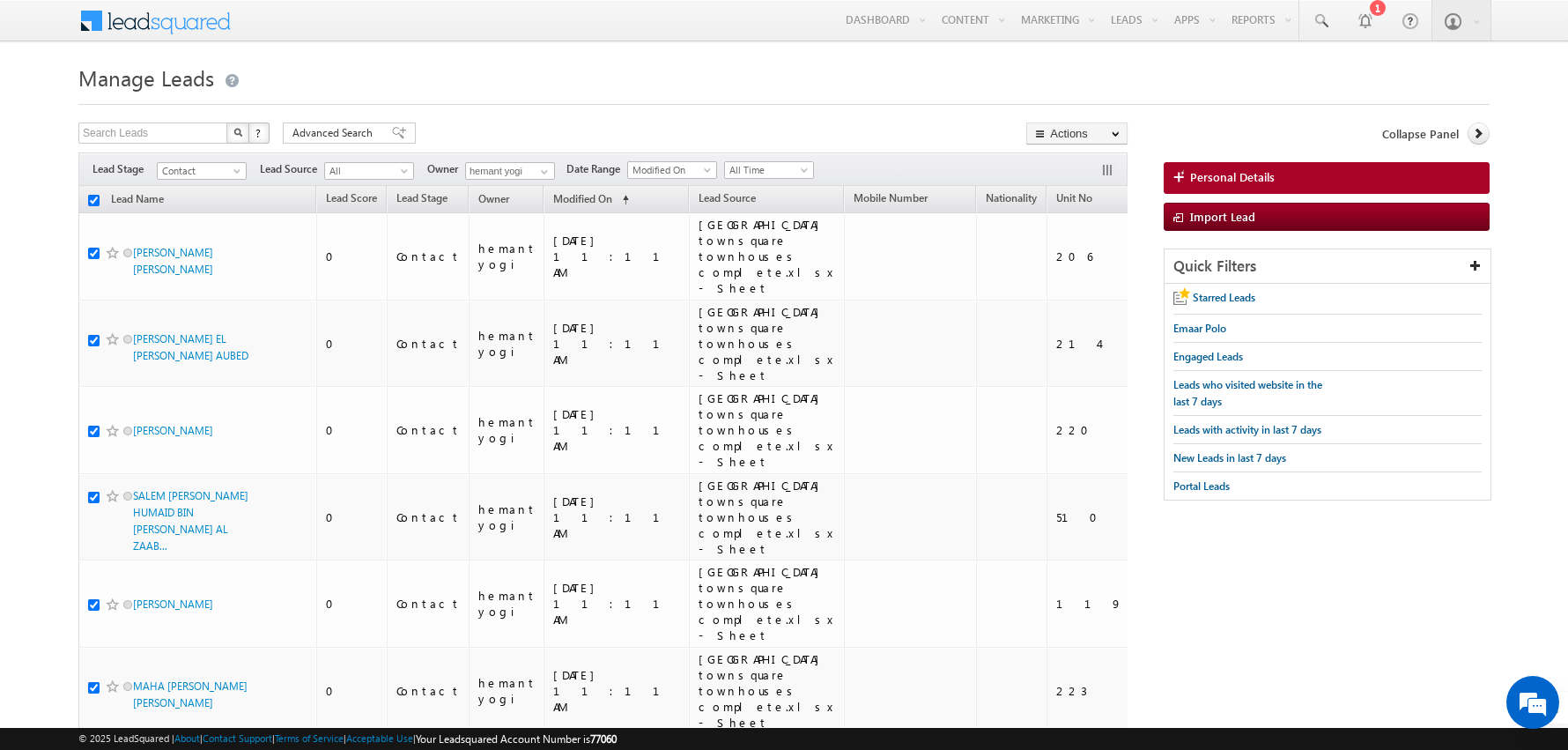
checkbox input "true"
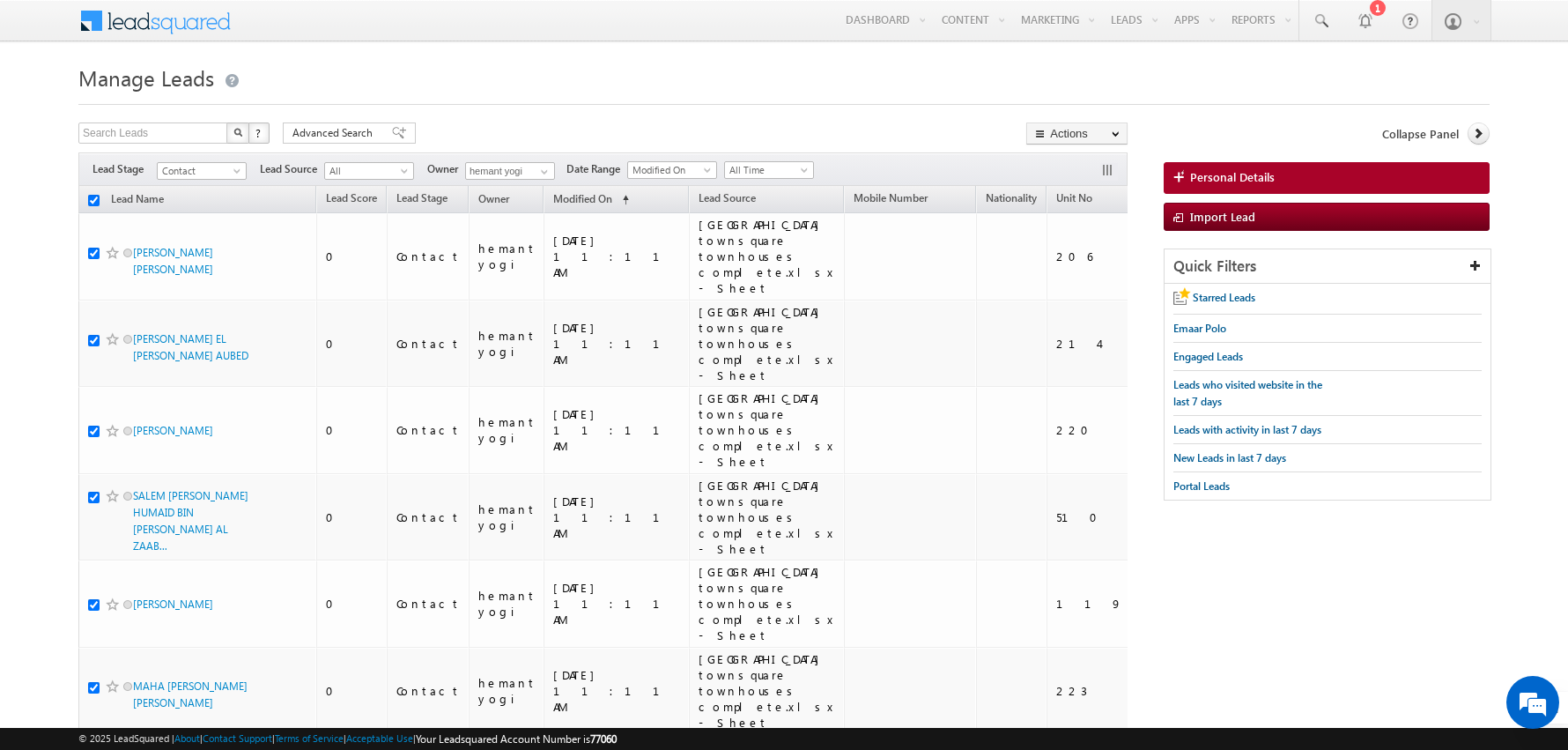
checkbox input "true"
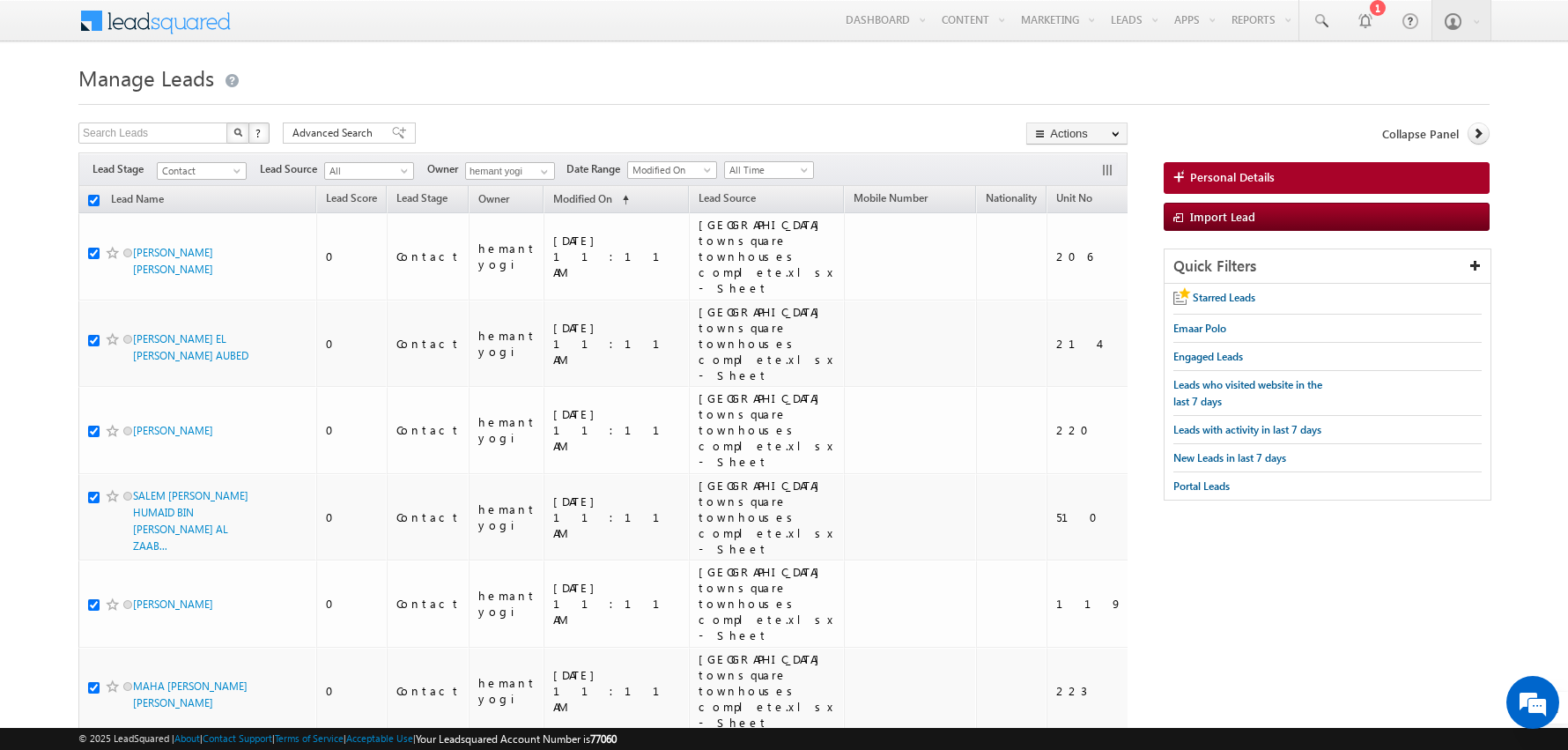
checkbox input "true"
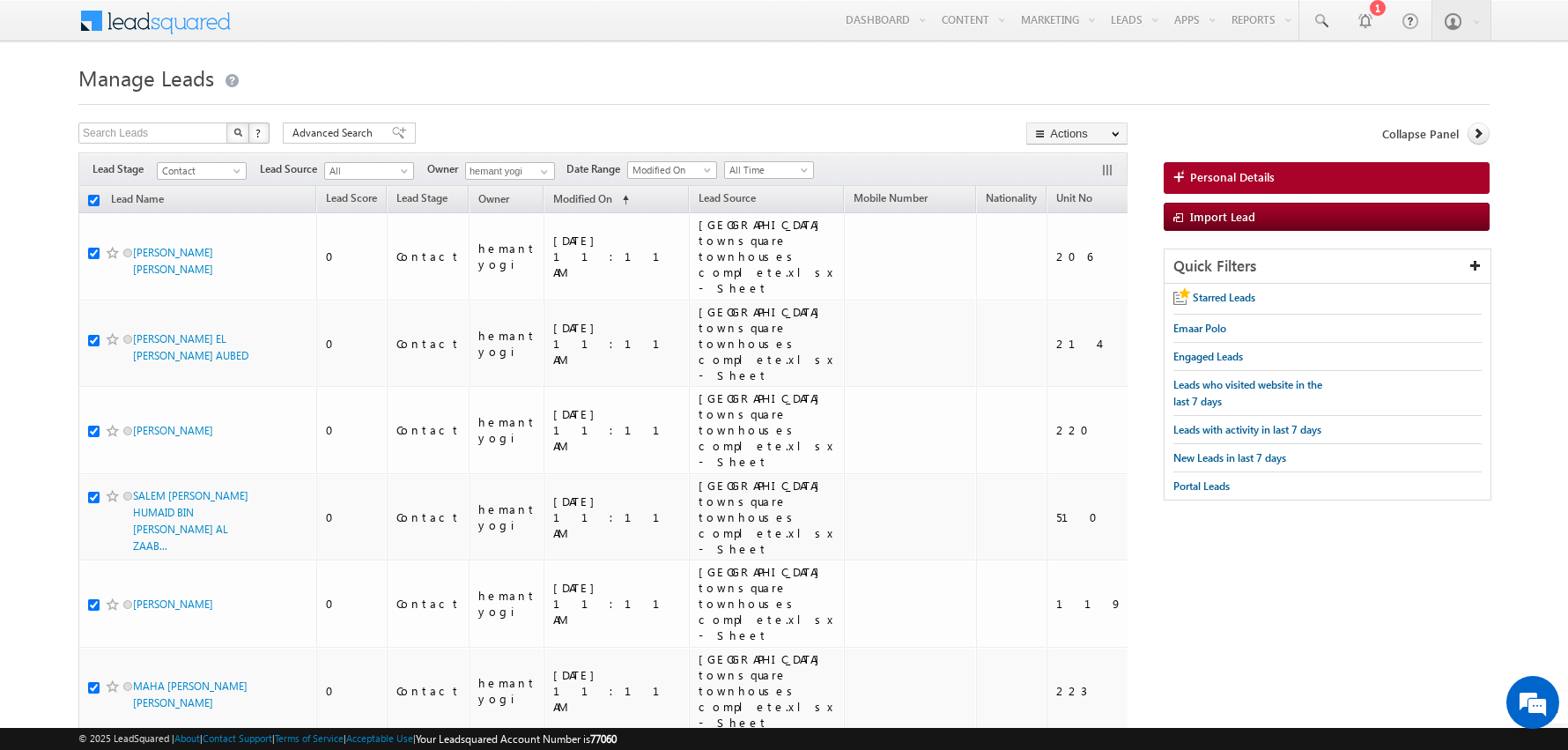
checkbox input "true"
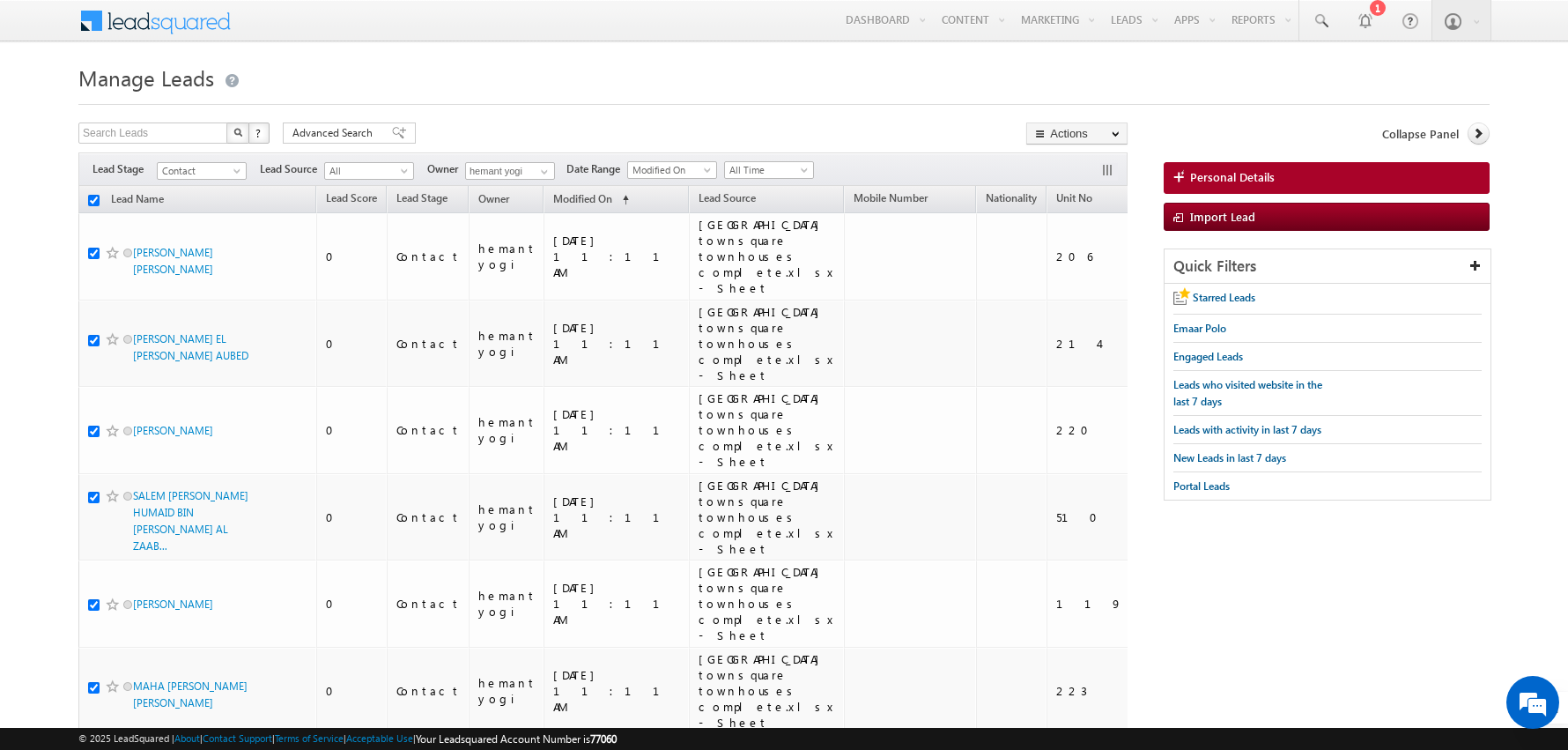
checkbox input "true"
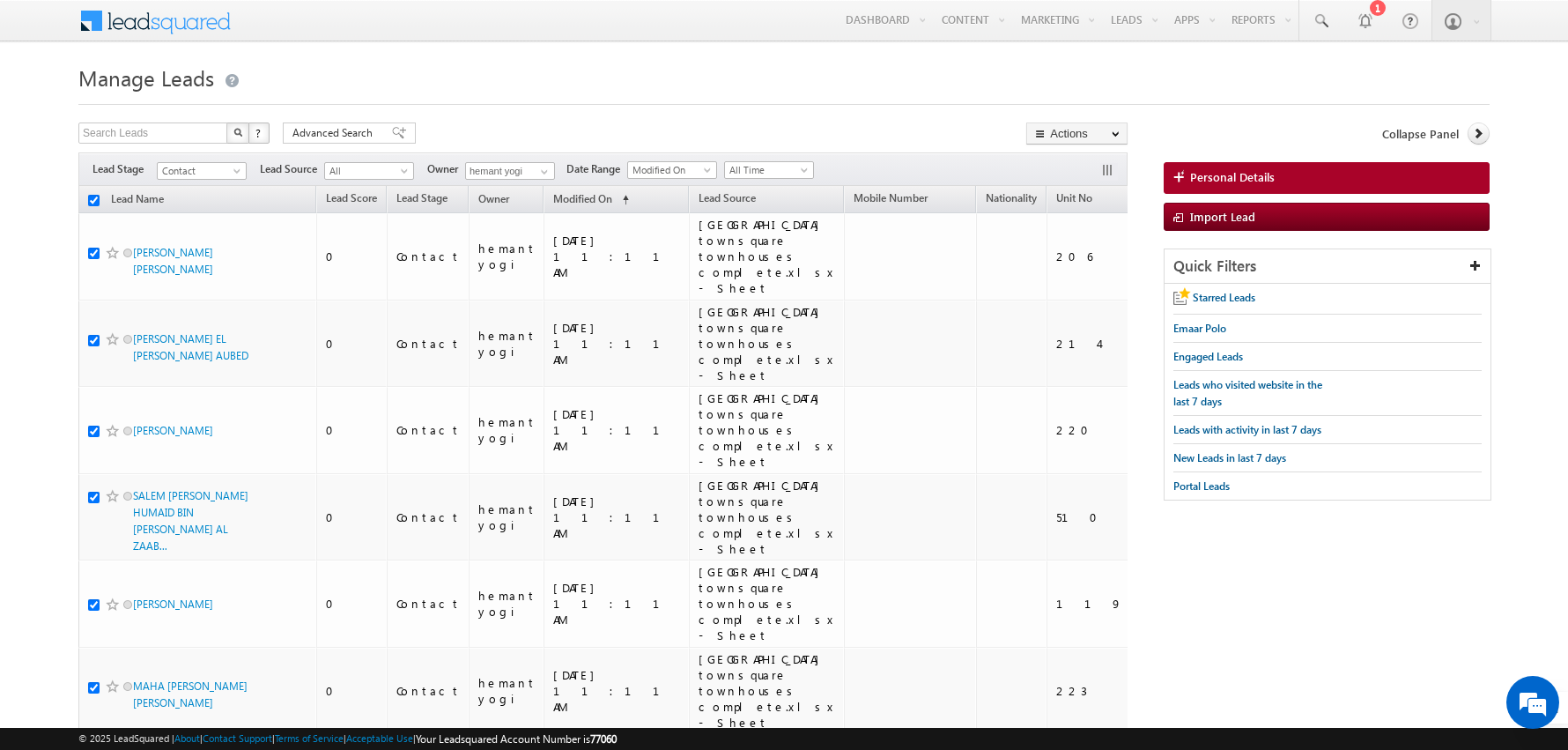
checkbox input "true"
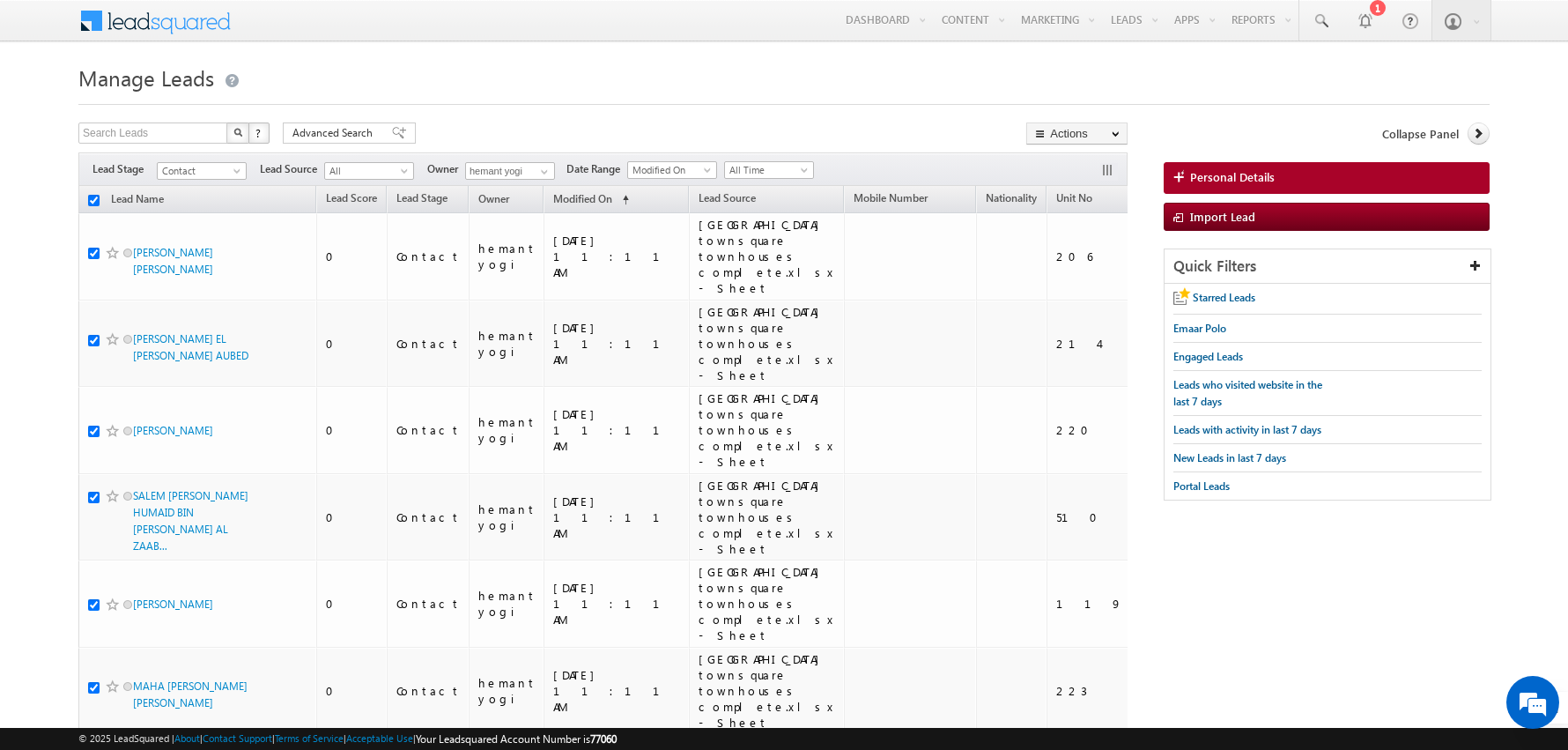
checkbox input "true"
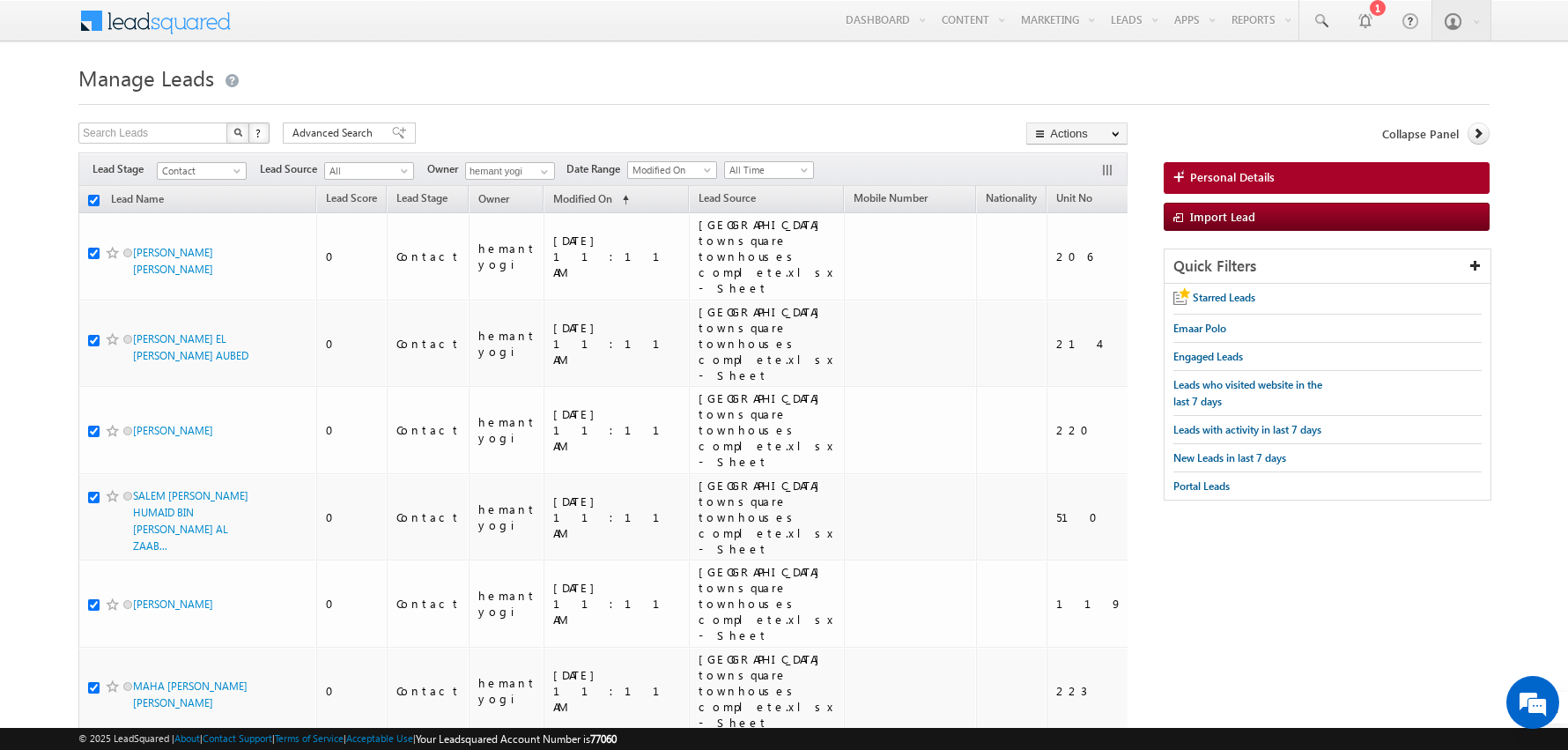
checkbox input "true"
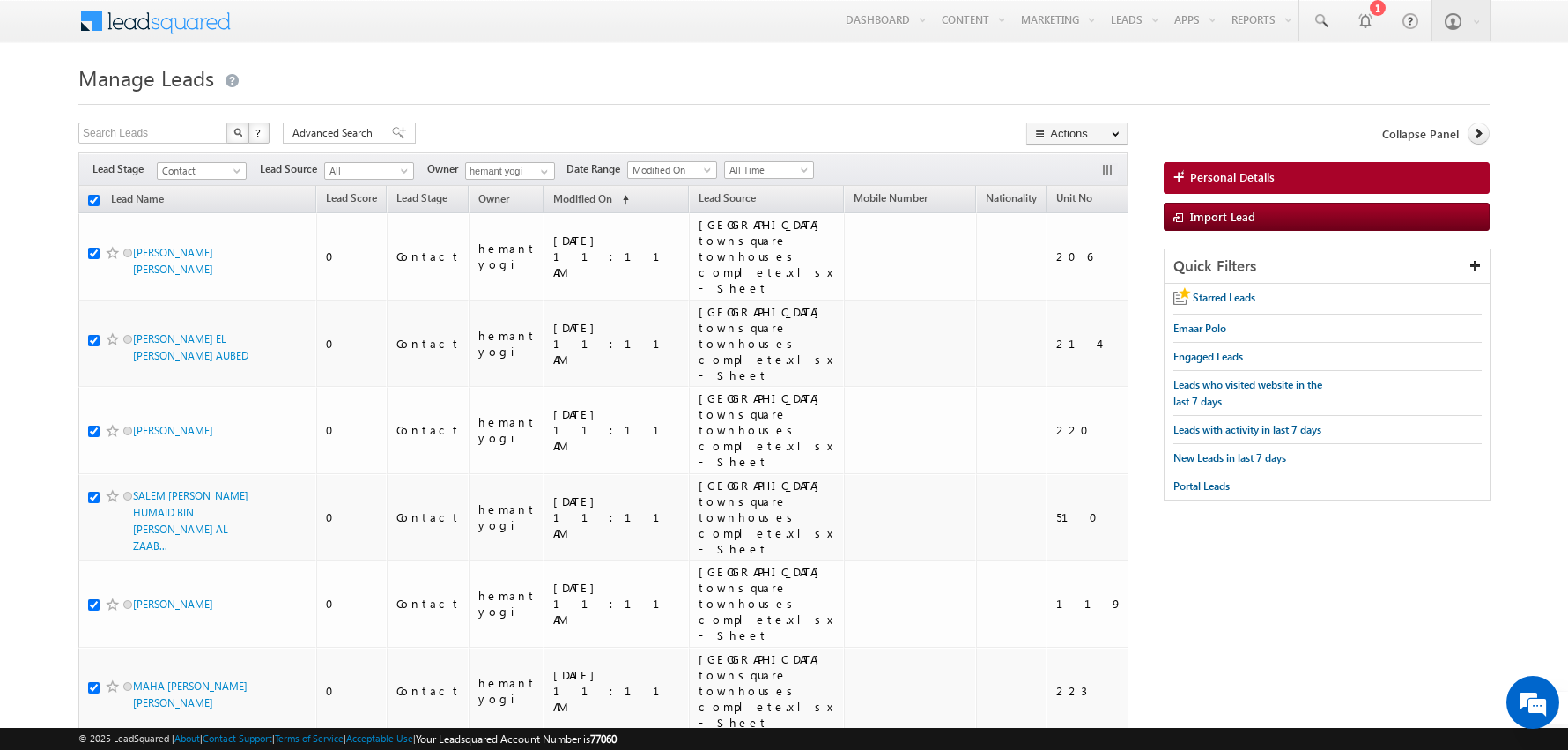
checkbox input "true"
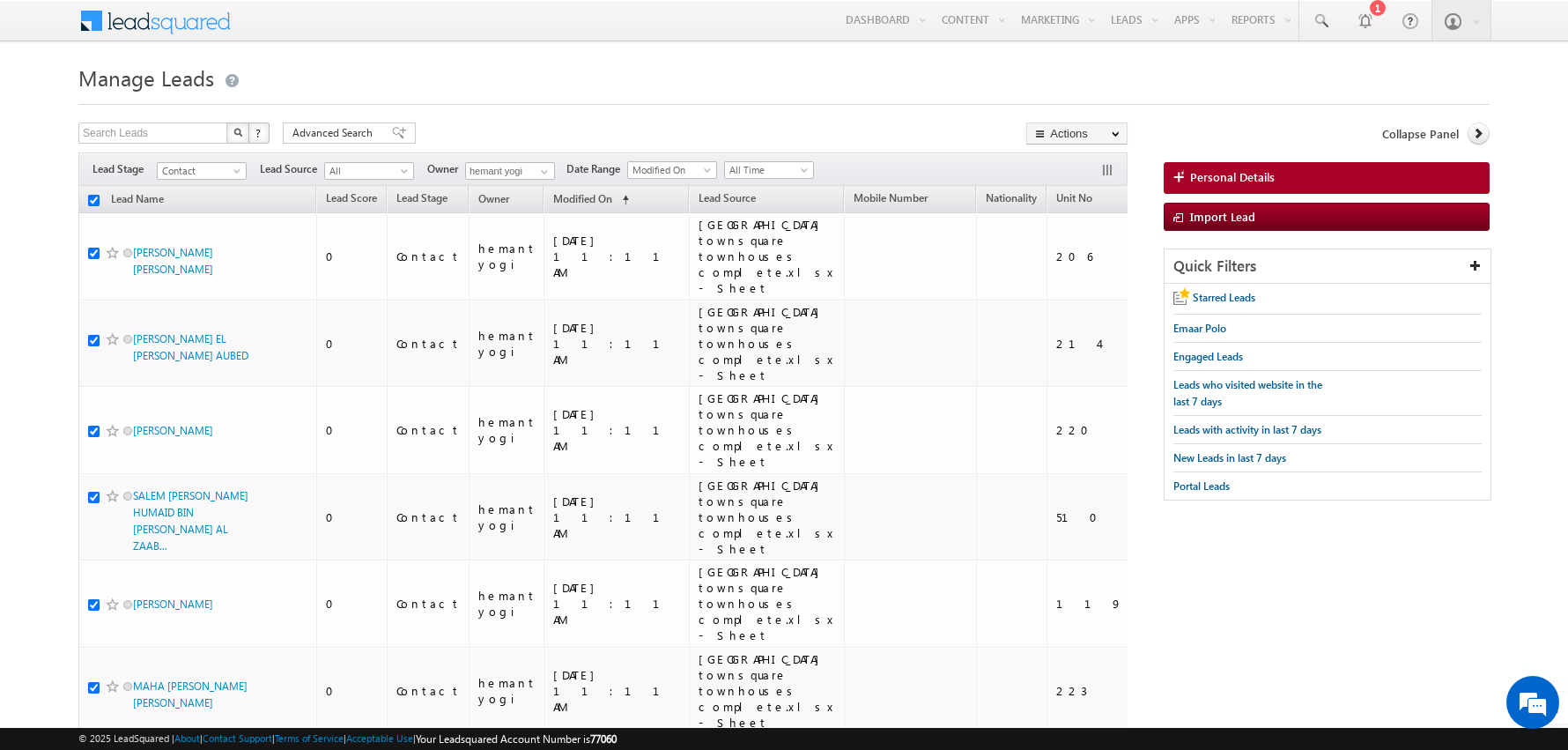
checkbox input "true"
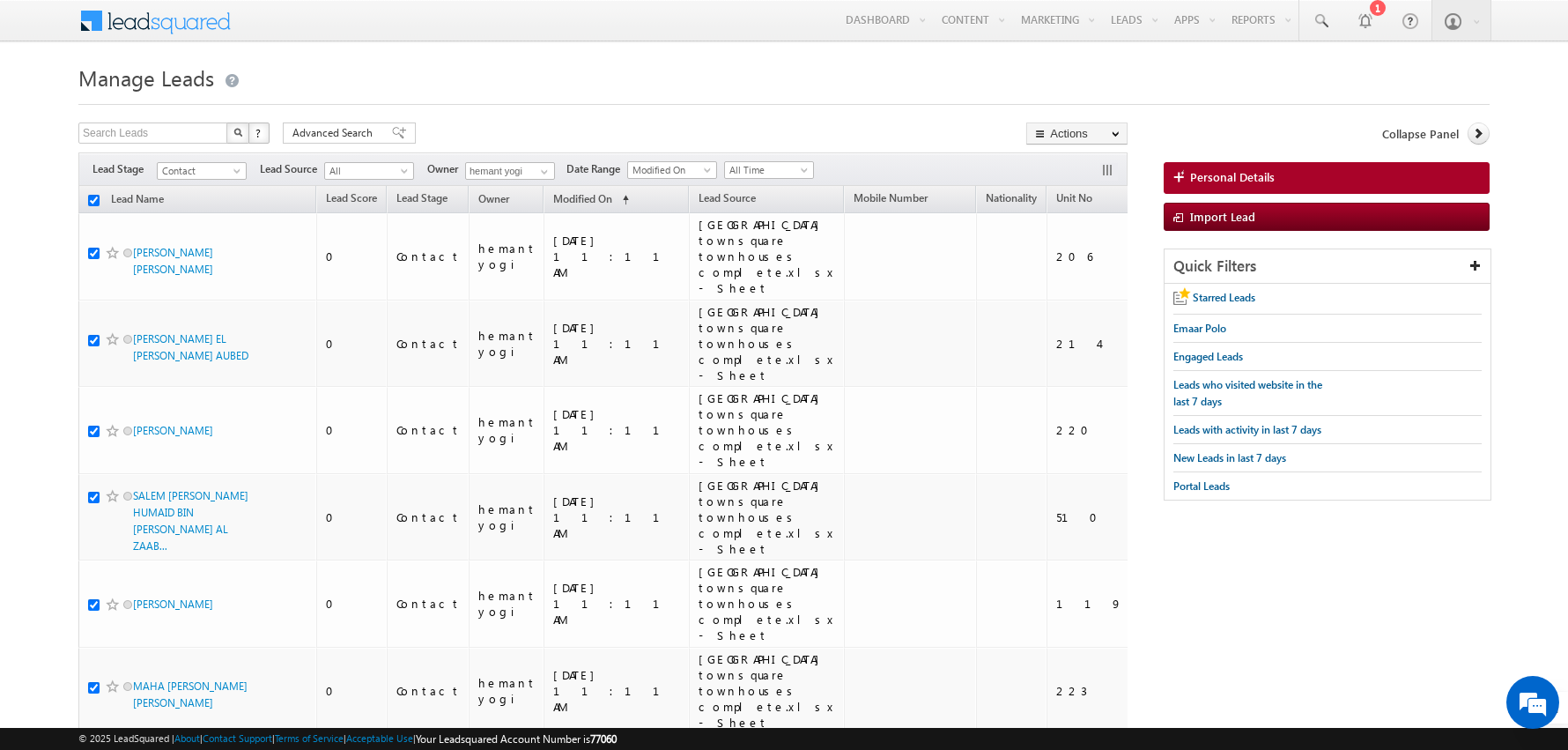
checkbox input "true"
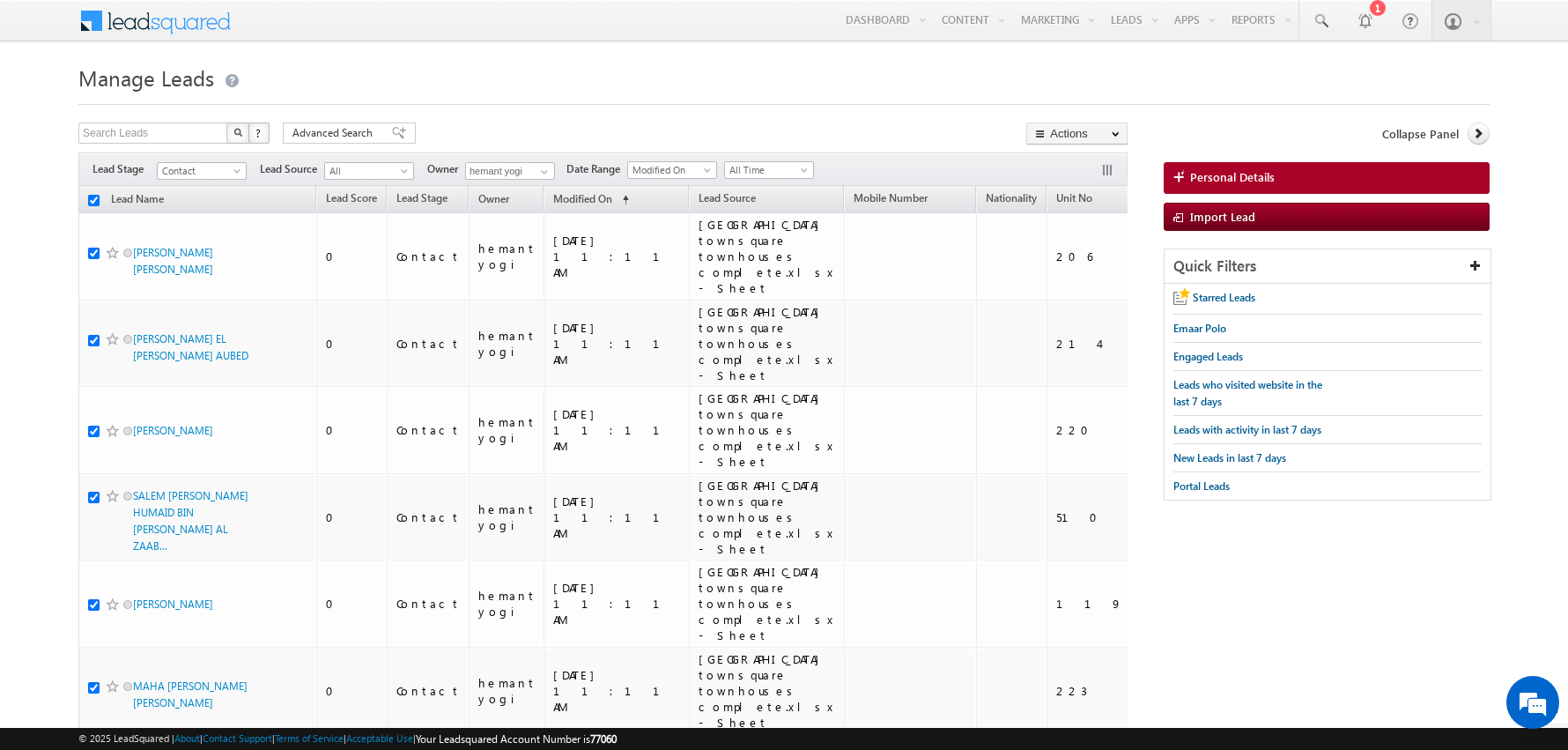
checkbox input "true"
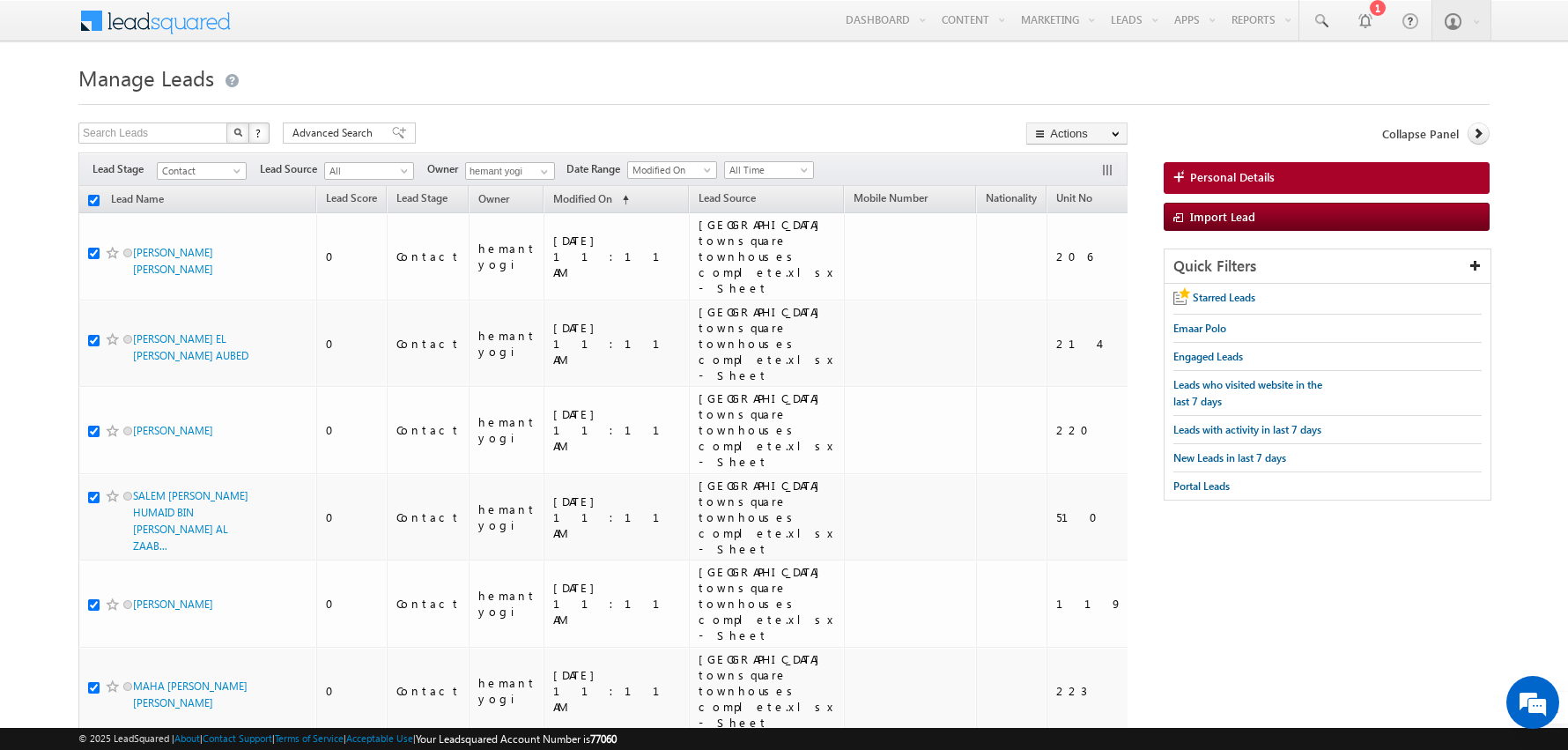
checkbox input "true"
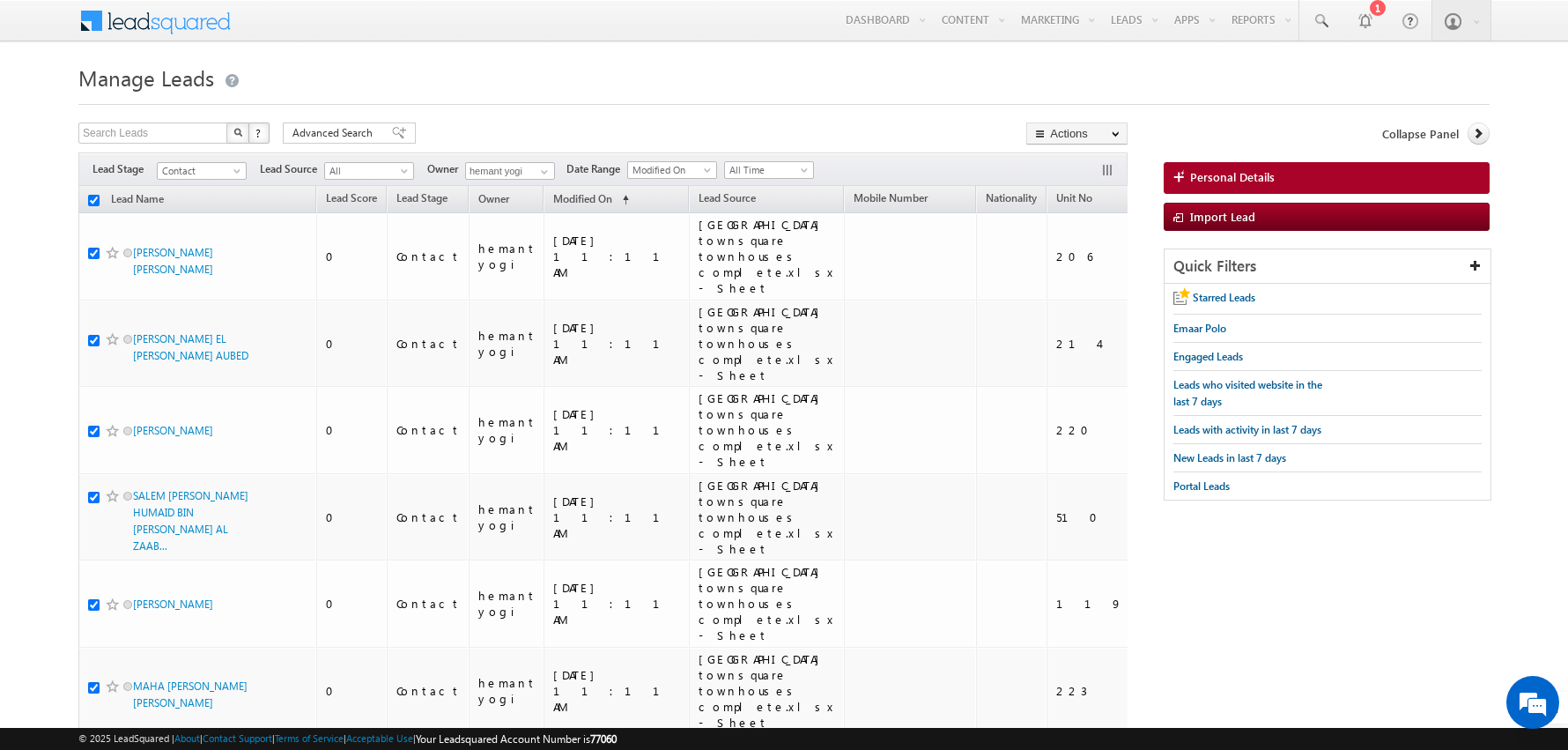
checkbox input "true"
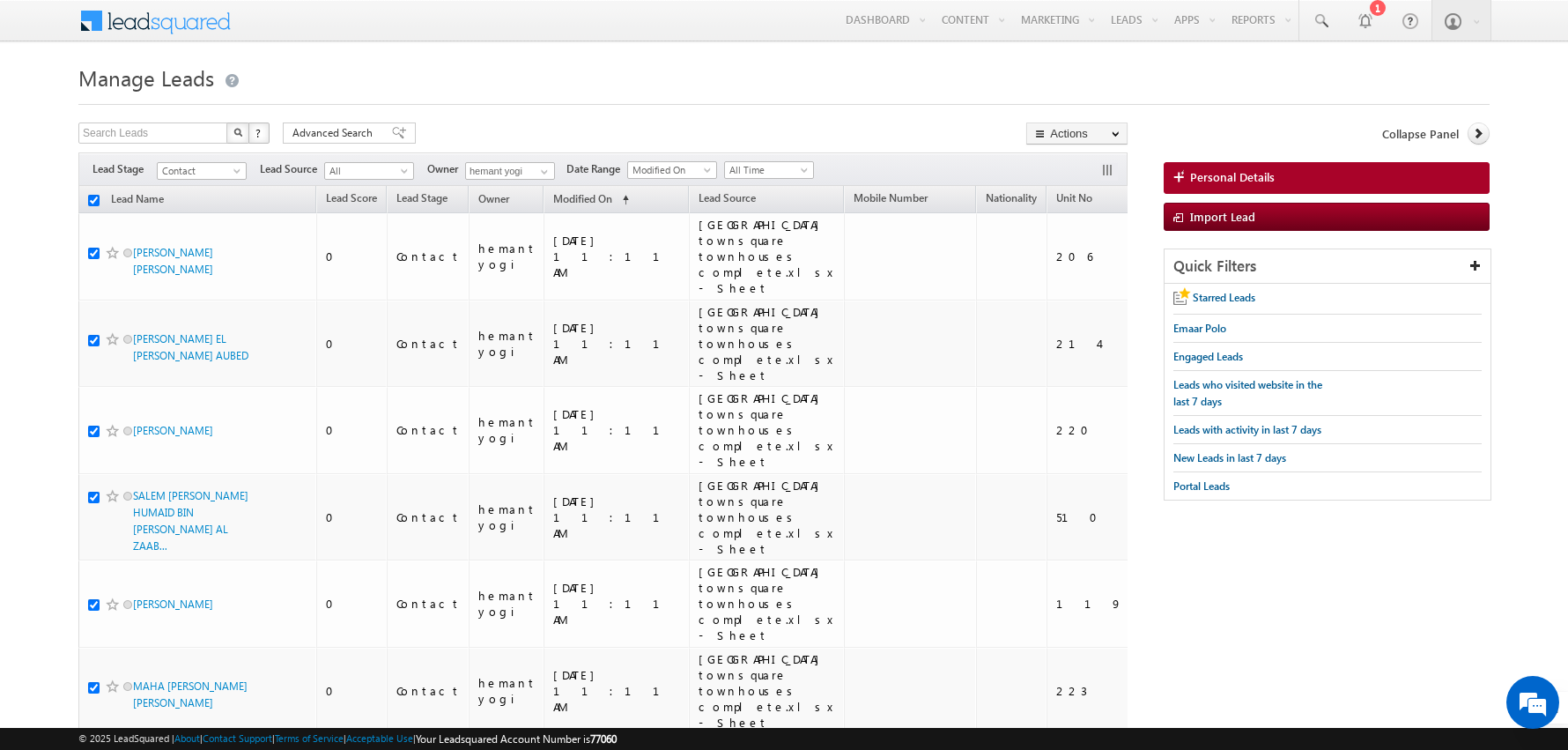
checkbox input "true"
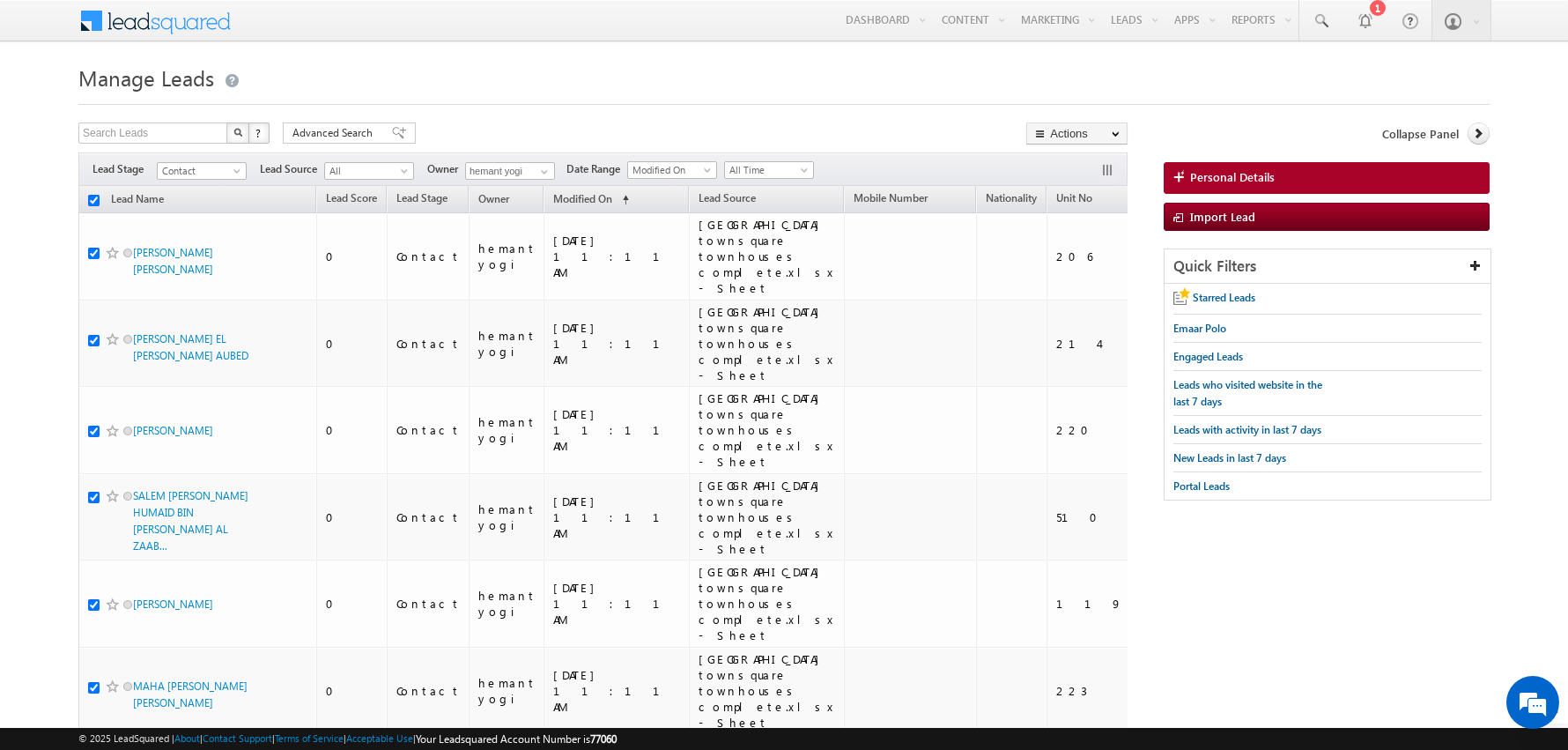
checkbox input "true"
click at [1071, 281] on link "Change Owner" at bounding box center [1077, 285] width 99 height 21
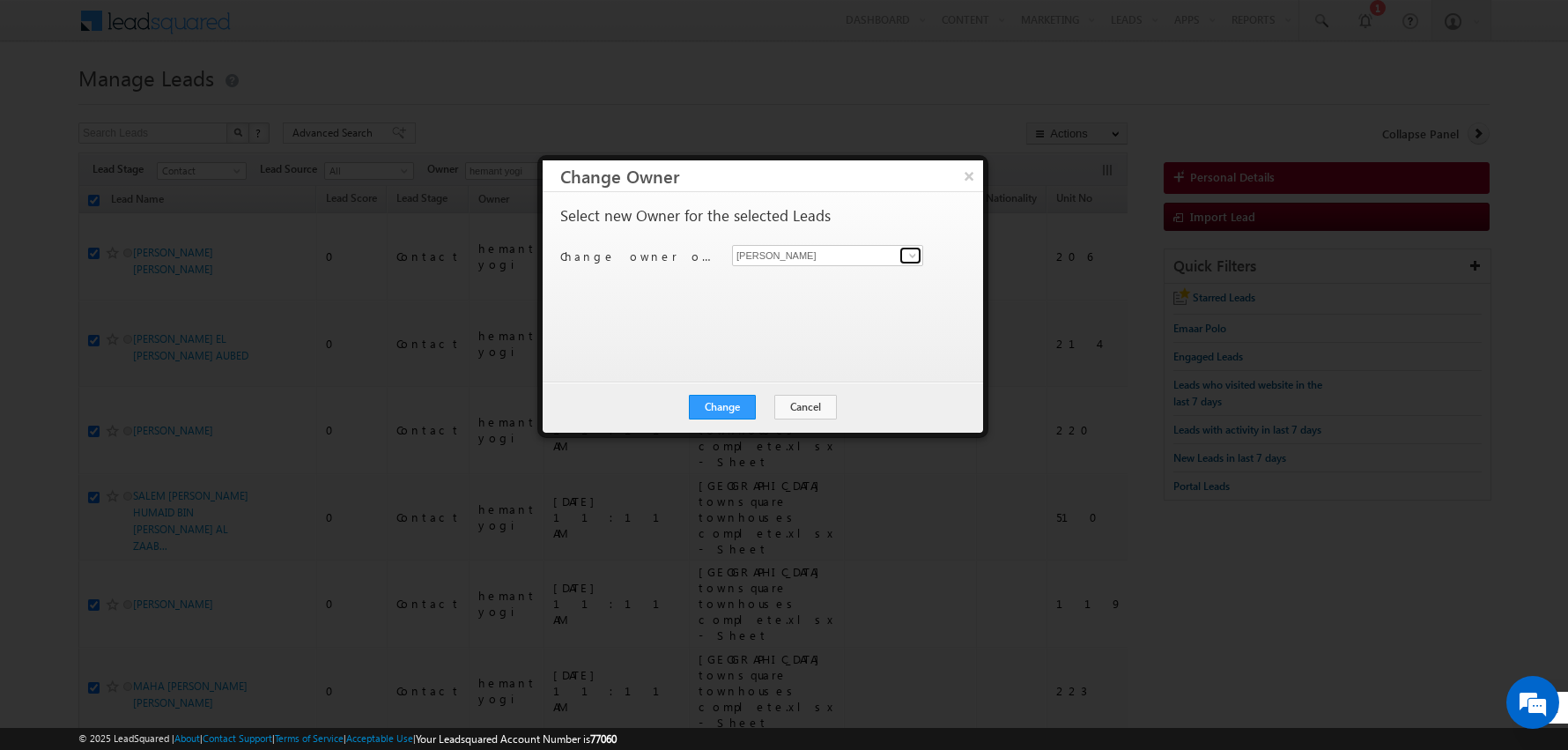
click at [916, 260] on span at bounding box center [913, 256] width 14 height 14
click at [797, 284] on span "harpreet.hundal@indglobal.ae" at bounding box center [818, 288] width 159 height 14
click at [674, 344] on div "Select new Owner for the selected Leads Change owner of 200 leads to Abhishekku…" at bounding box center [761, 278] width 402 height 141
click at [732, 408] on button "Change" at bounding box center [723, 407] width 67 height 24
click at [760, 395] on button "Close" at bounding box center [765, 407] width 56 height 24
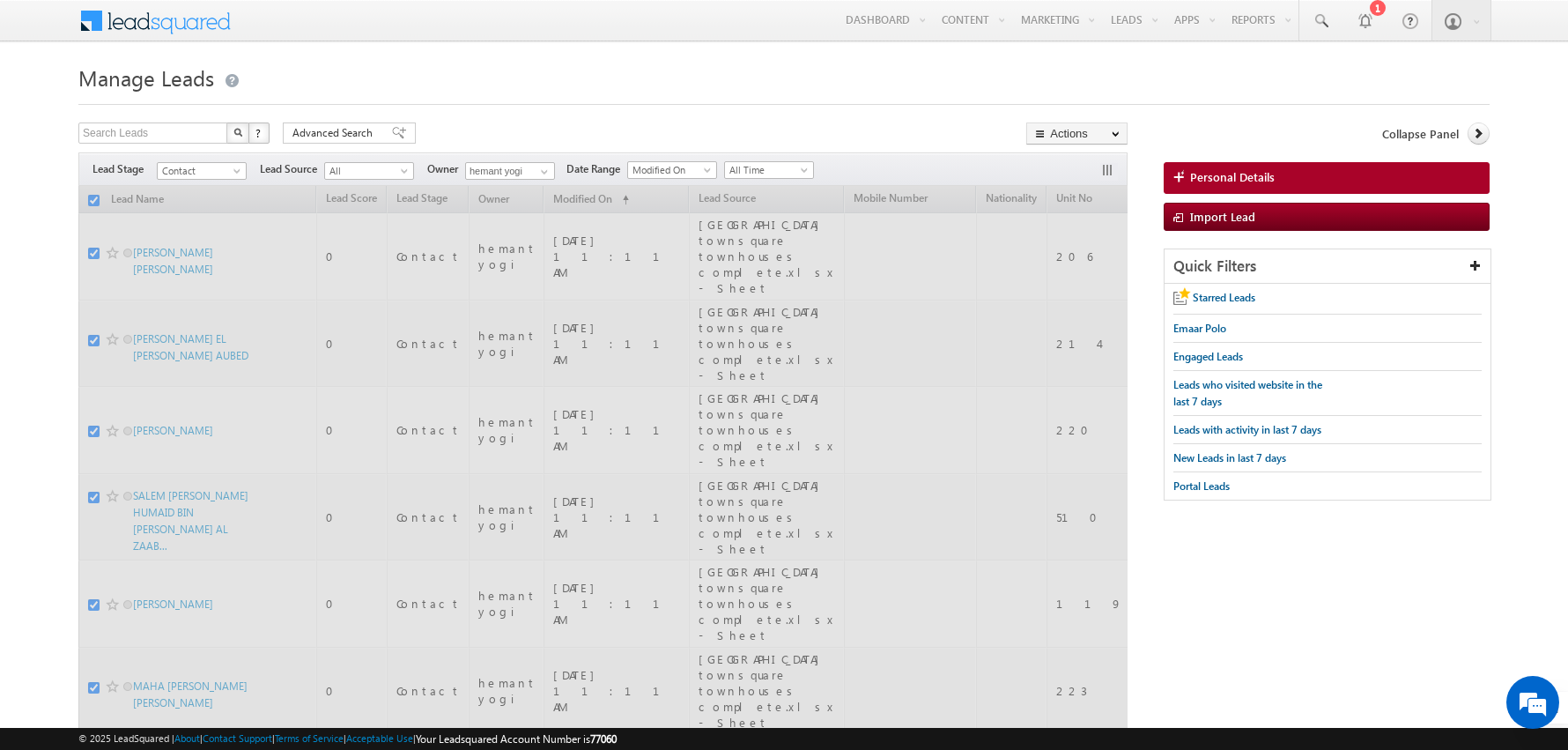
click at [615, 69] on h1 "Manage Leads" at bounding box center [784, 76] width 1411 height 34
